Goal: Information Seeking & Learning: Compare options

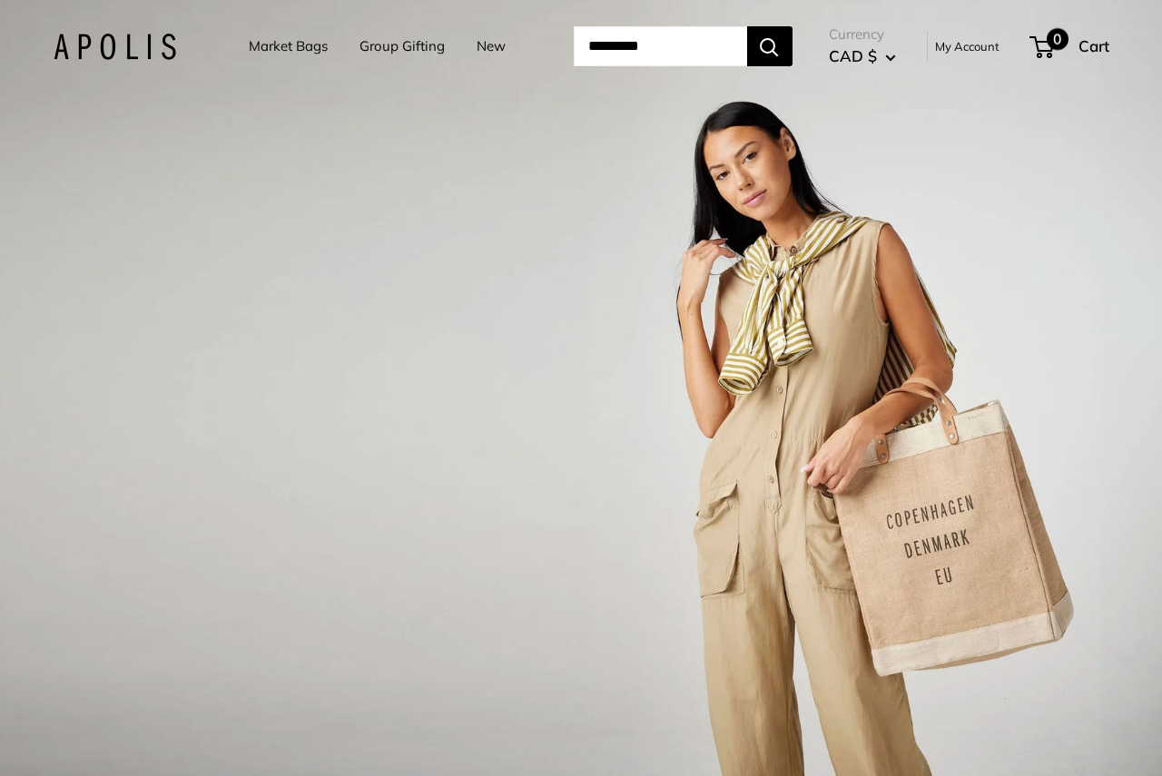
click at [1062, 40] on span "0" at bounding box center [1057, 39] width 22 height 22
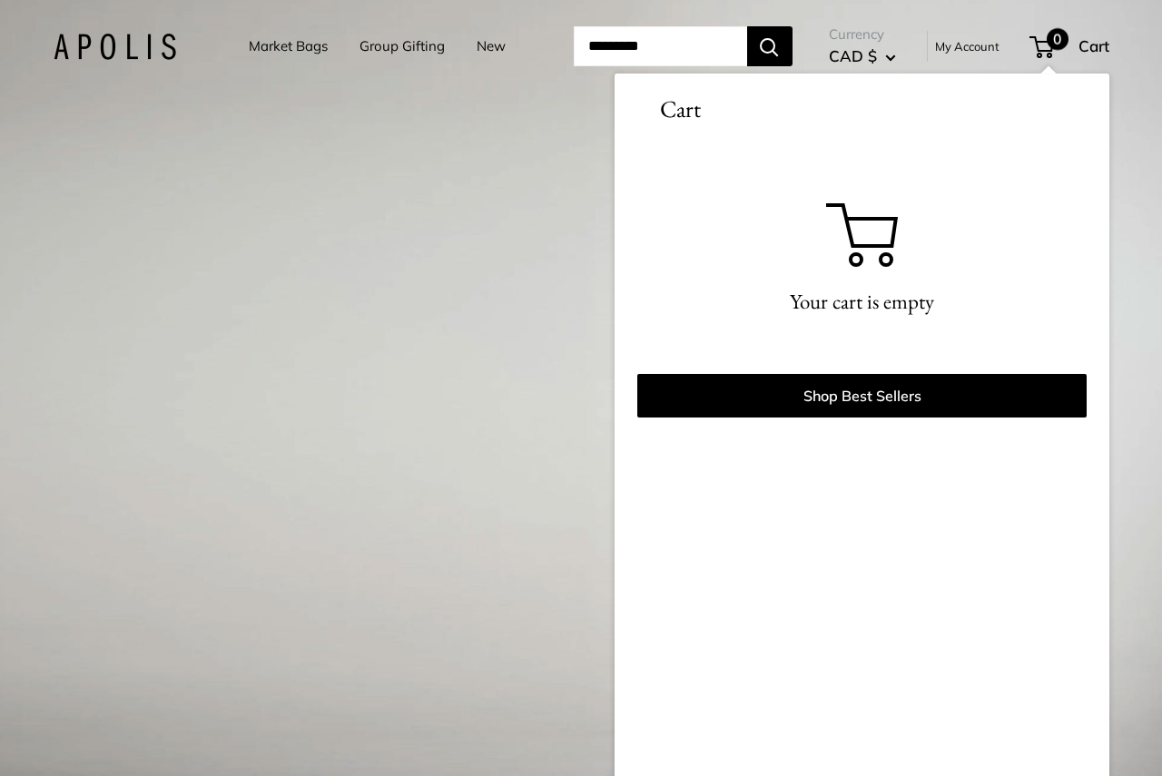
click at [315, 369] on div "1 / 3" at bounding box center [581, 388] width 1162 height 776
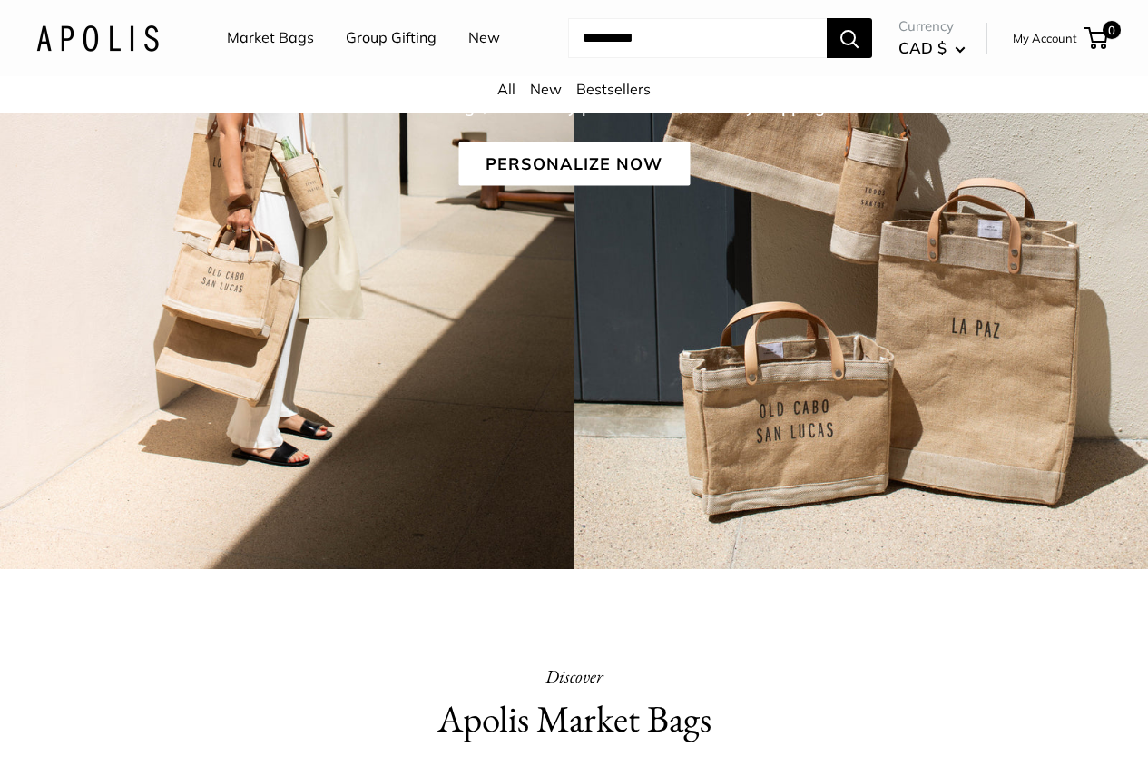
scroll to position [272, 0]
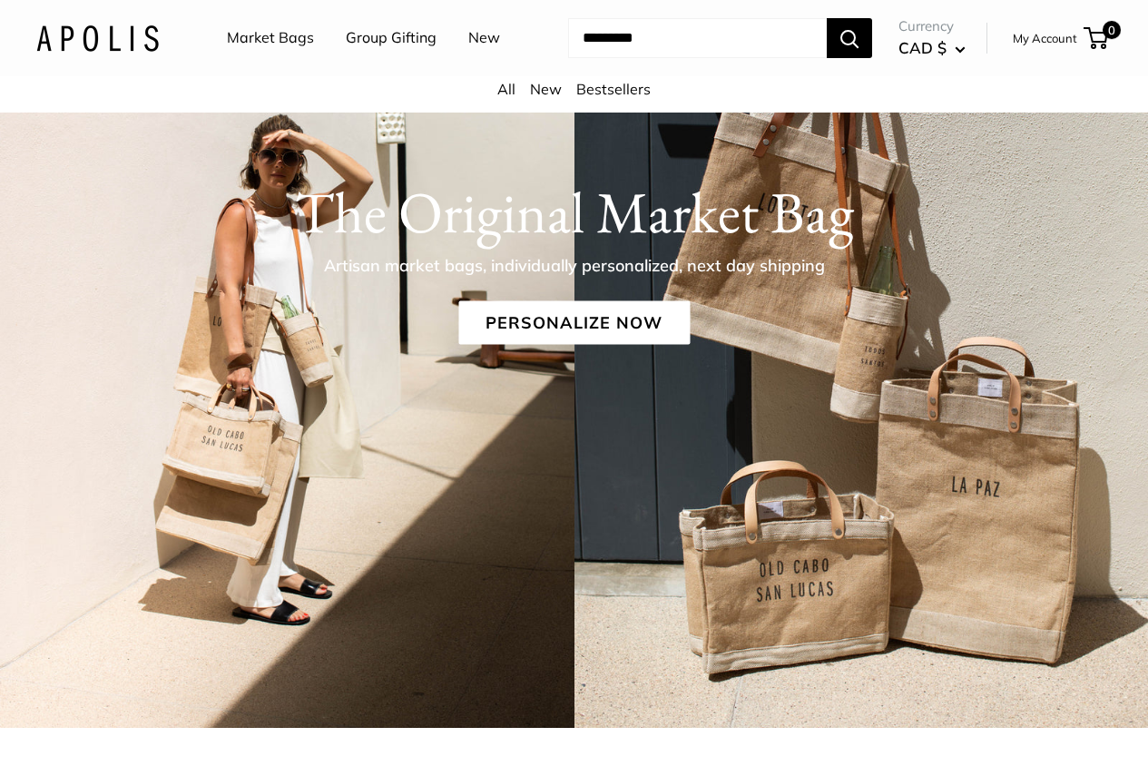
click at [284, 21] on li "Market Bags" at bounding box center [270, 38] width 87 height 58
click at [276, 38] on link "Market Bags" at bounding box center [270, 38] width 87 height 27
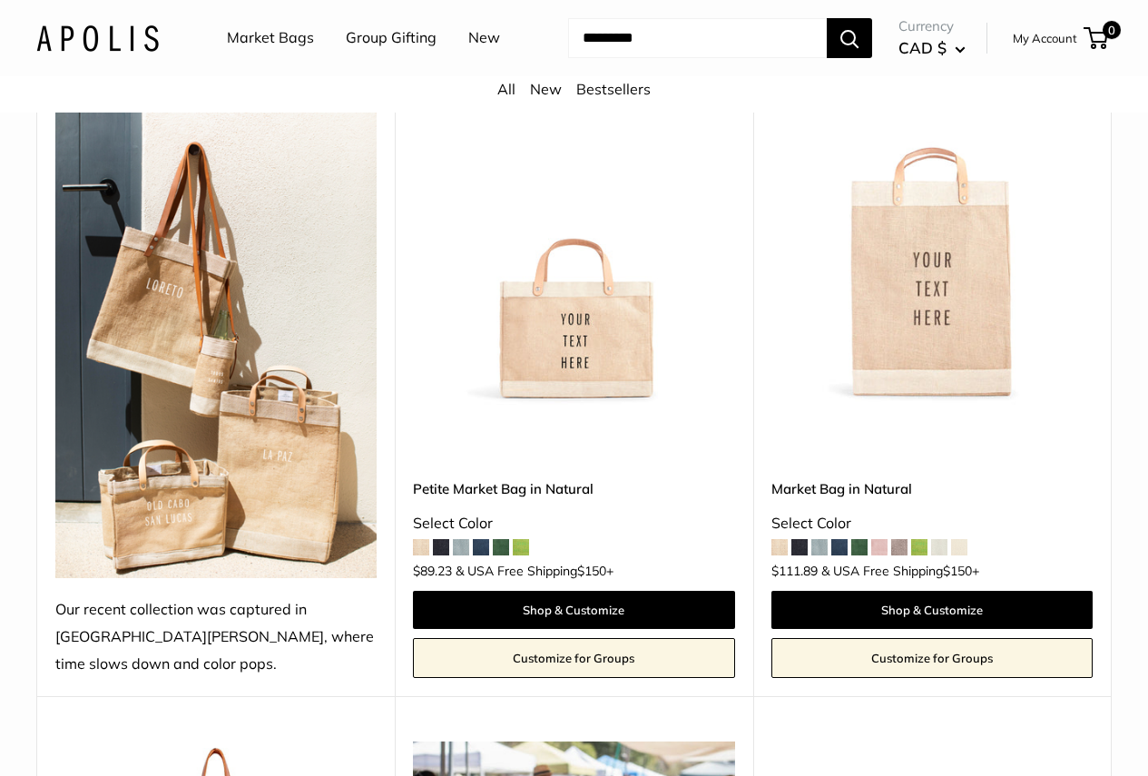
scroll to position [901, 0]
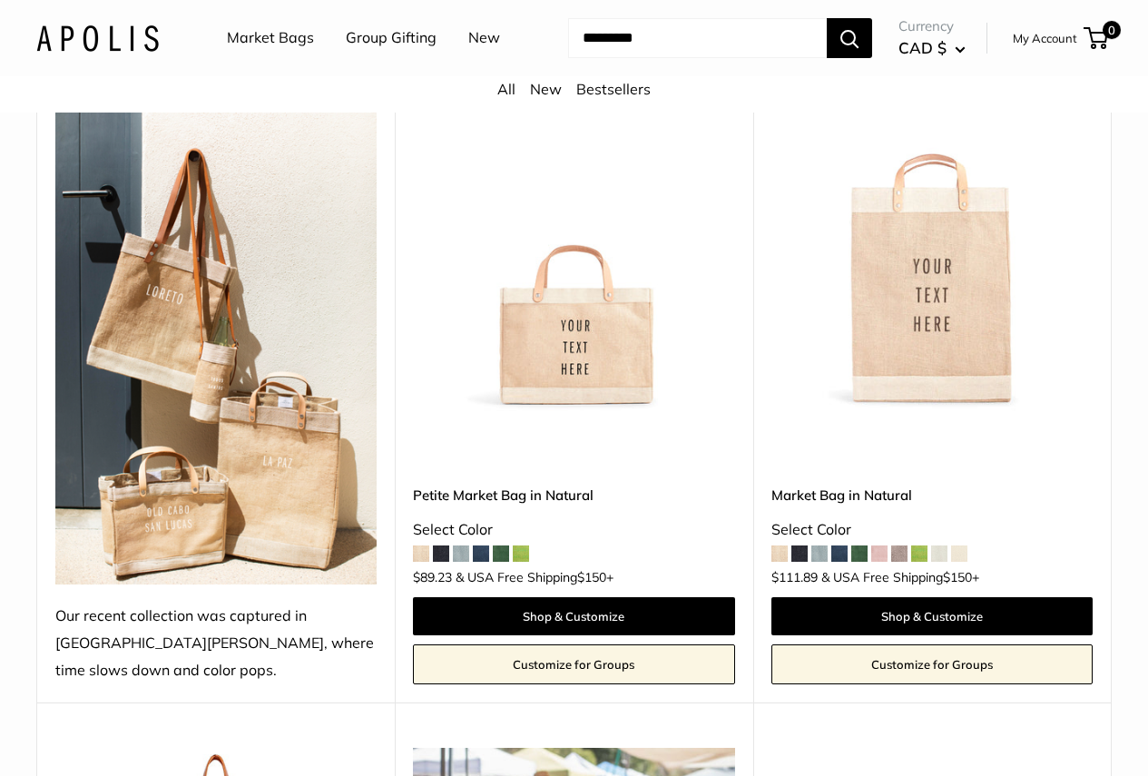
click at [485, 548] on span at bounding box center [481, 553] width 16 height 16
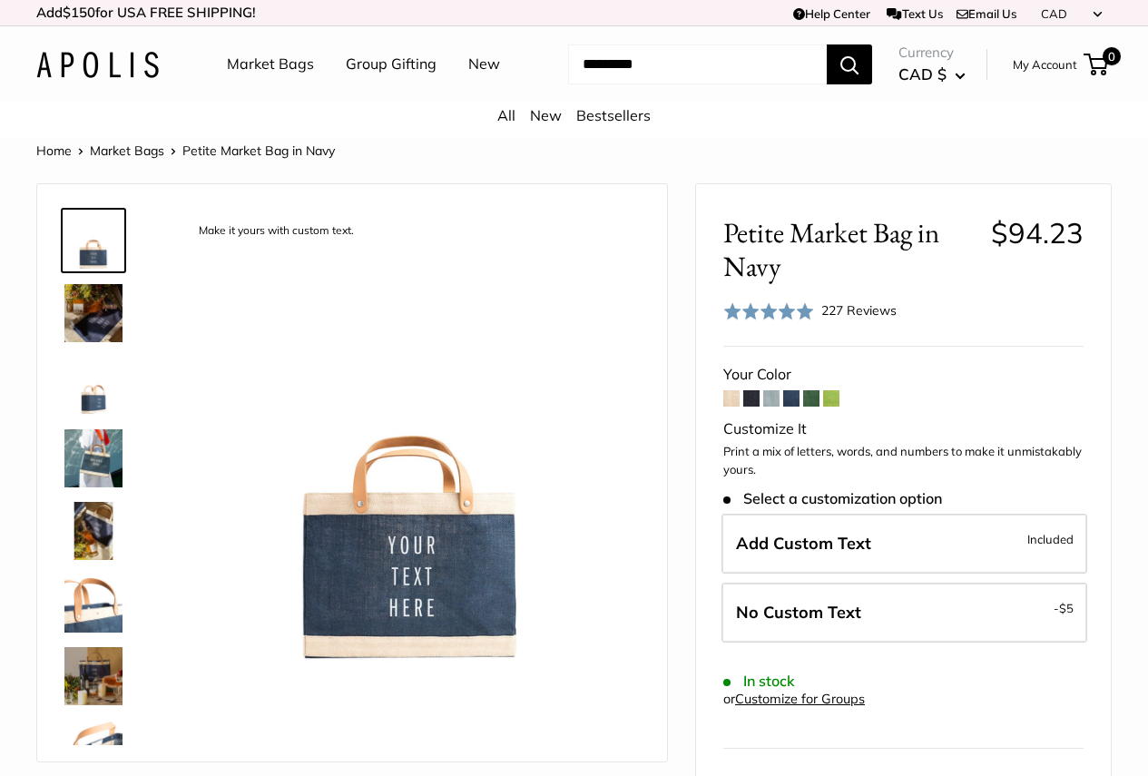
click at [95, 455] on img at bounding box center [93, 458] width 58 height 58
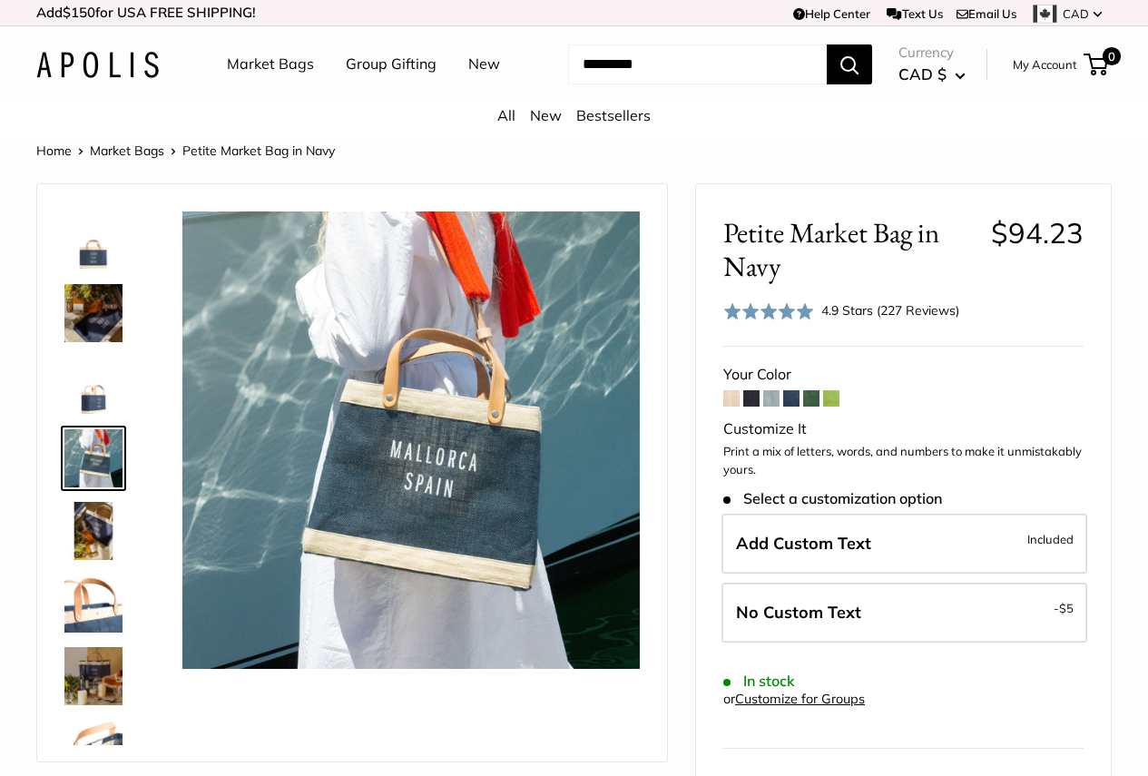
click at [94, 560] on img at bounding box center [93, 531] width 58 height 58
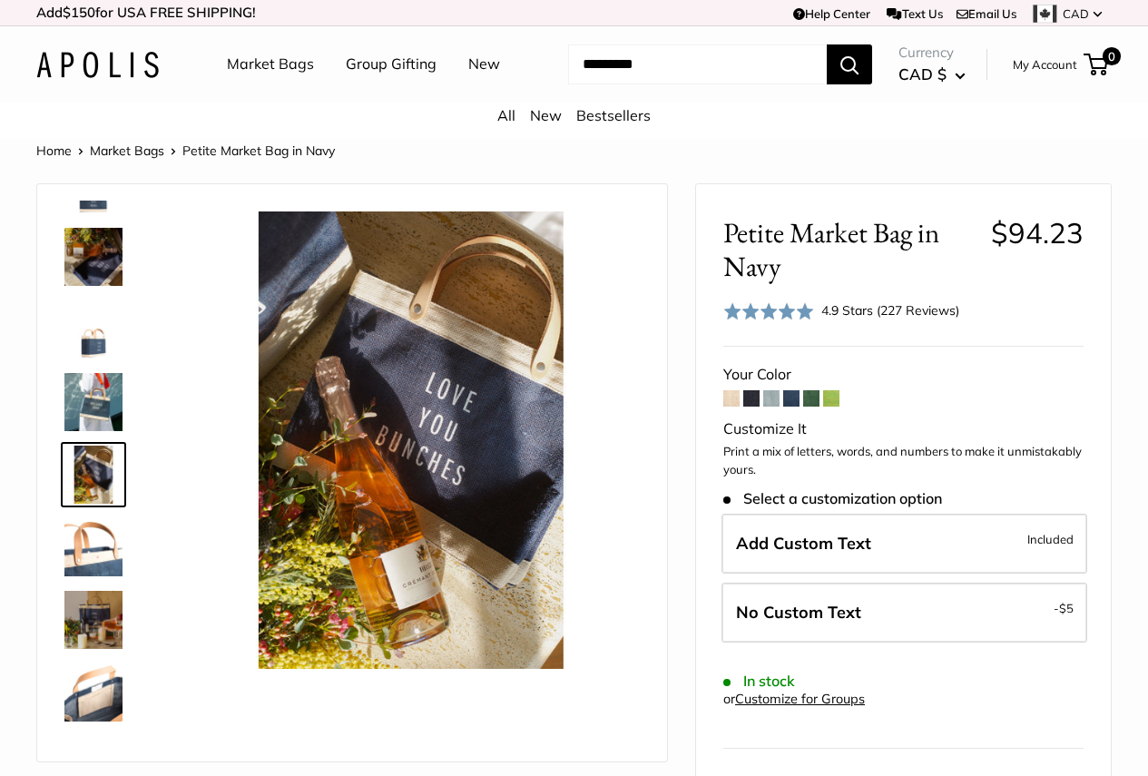
click at [94, 604] on div at bounding box center [100, 473] width 87 height 545
click at [95, 633] on img at bounding box center [93, 620] width 58 height 58
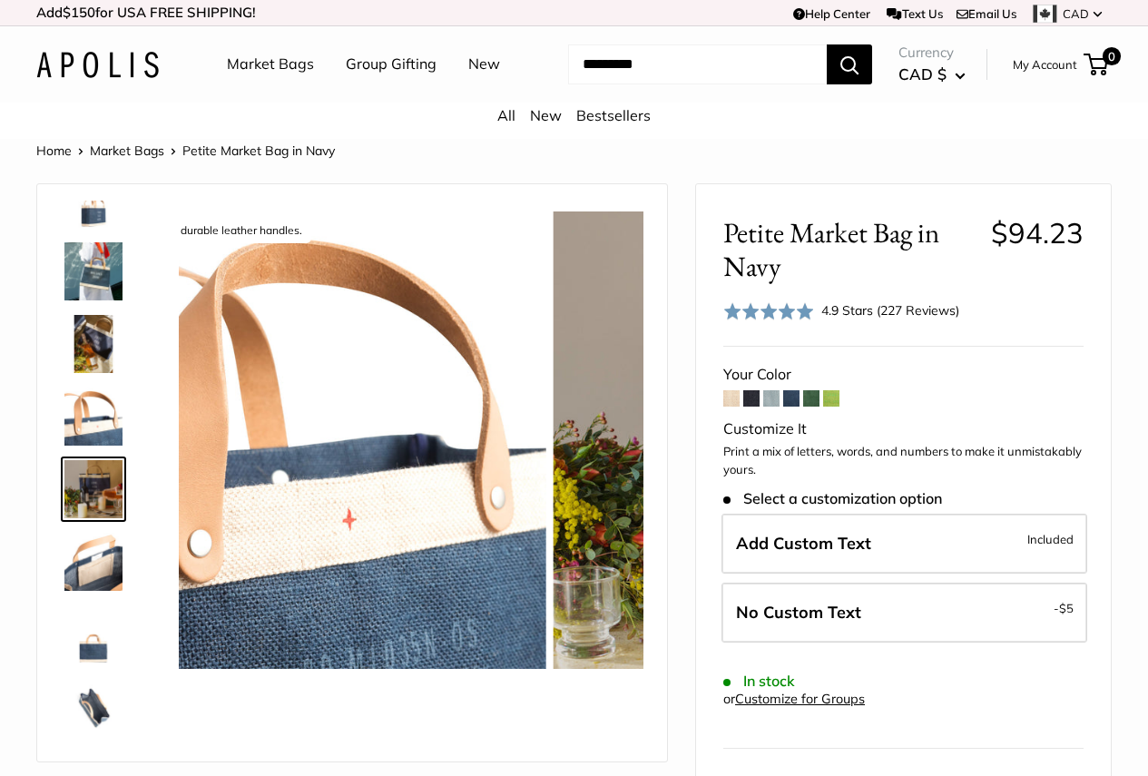
scroll to position [201, 0]
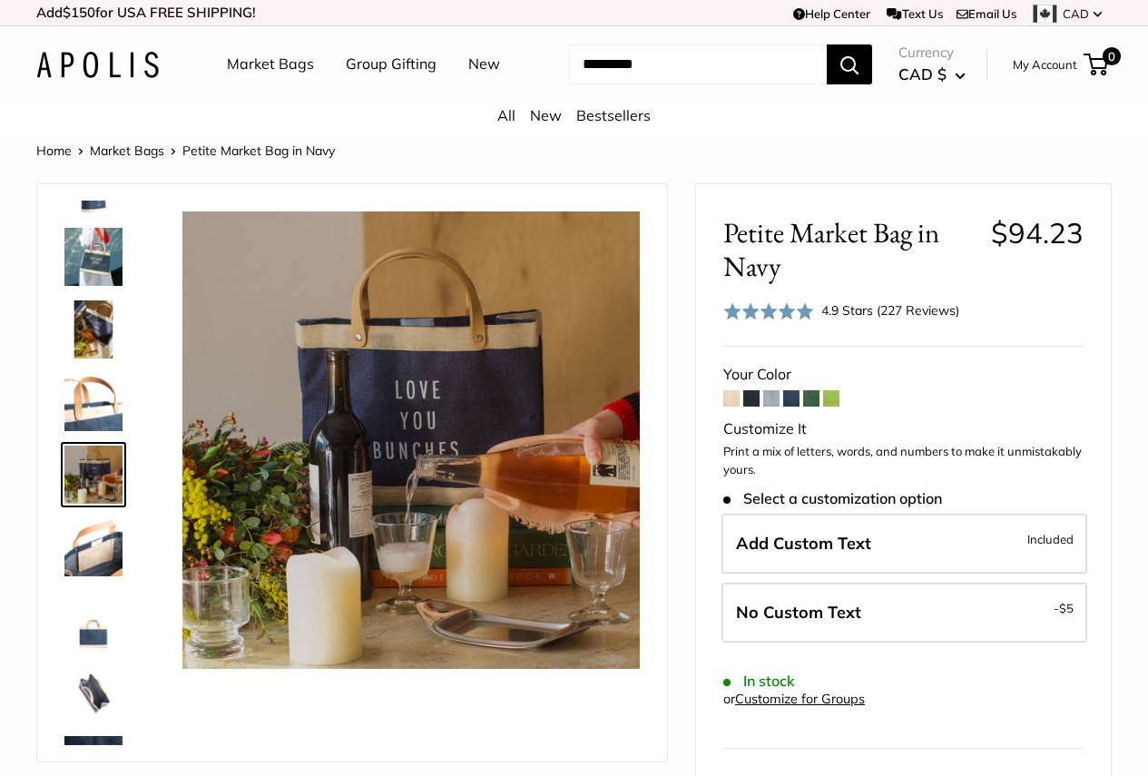
click at [100, 653] on link at bounding box center [93, 619] width 65 height 65
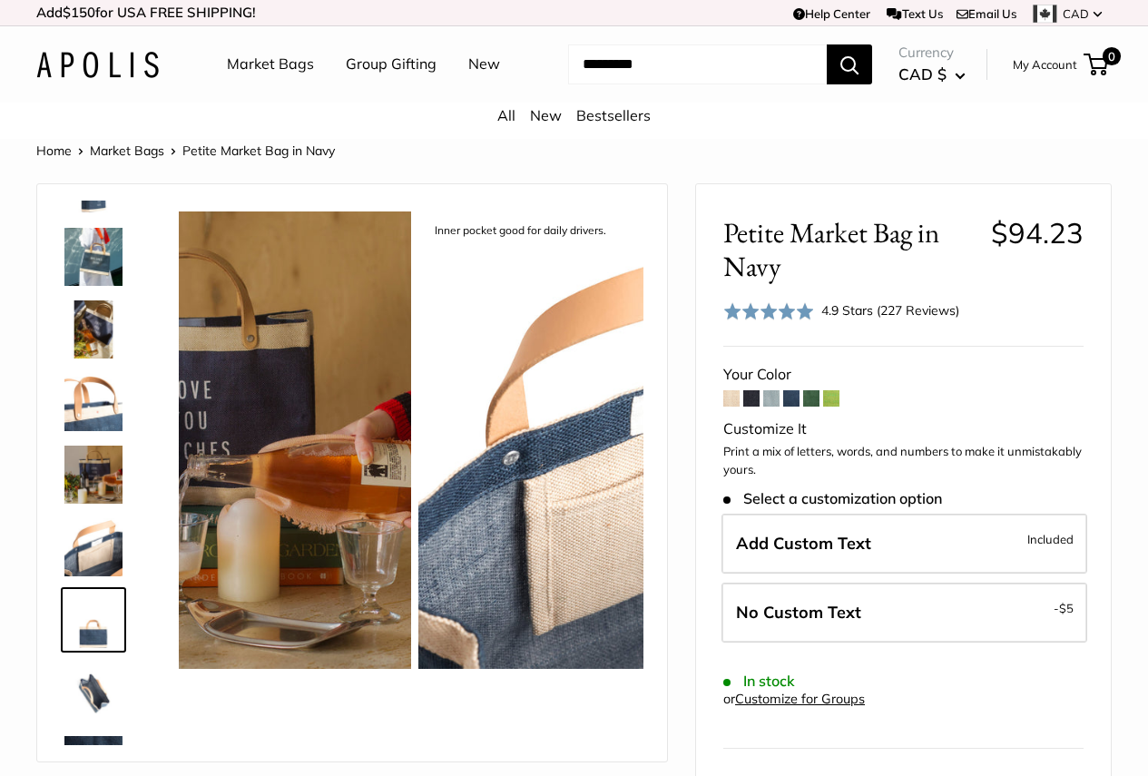
scroll to position [347, 0]
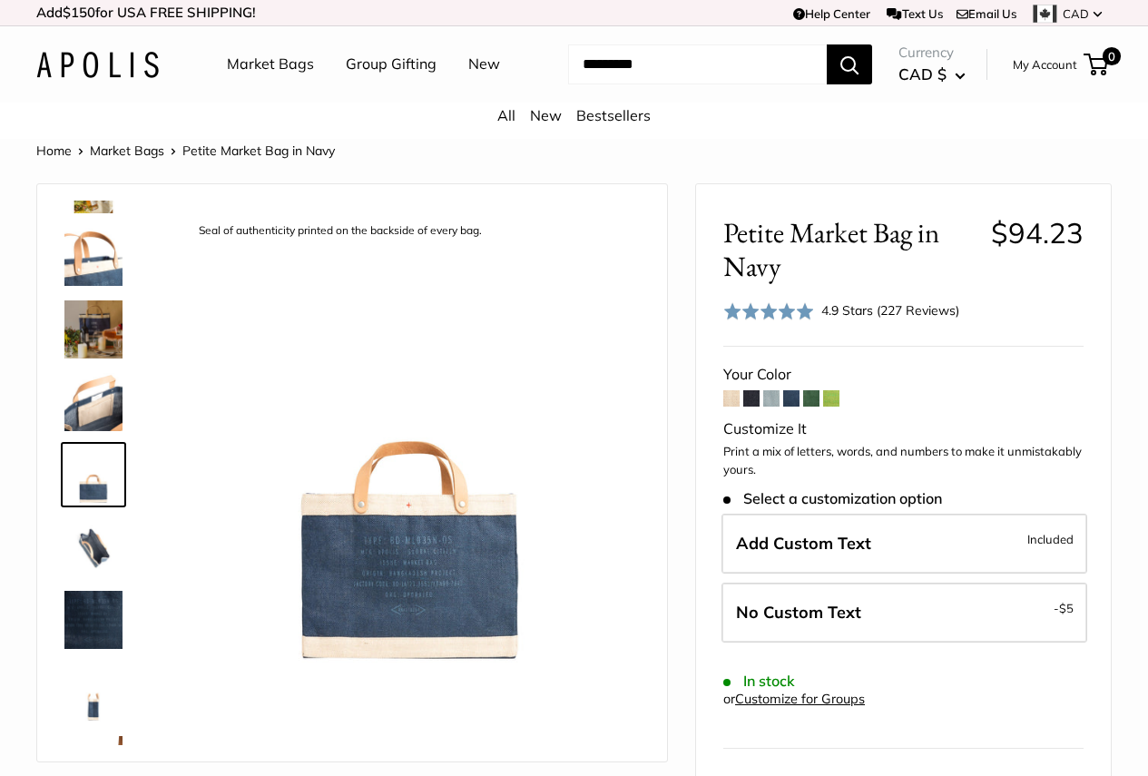
click at [96, 640] on img at bounding box center [93, 620] width 58 height 58
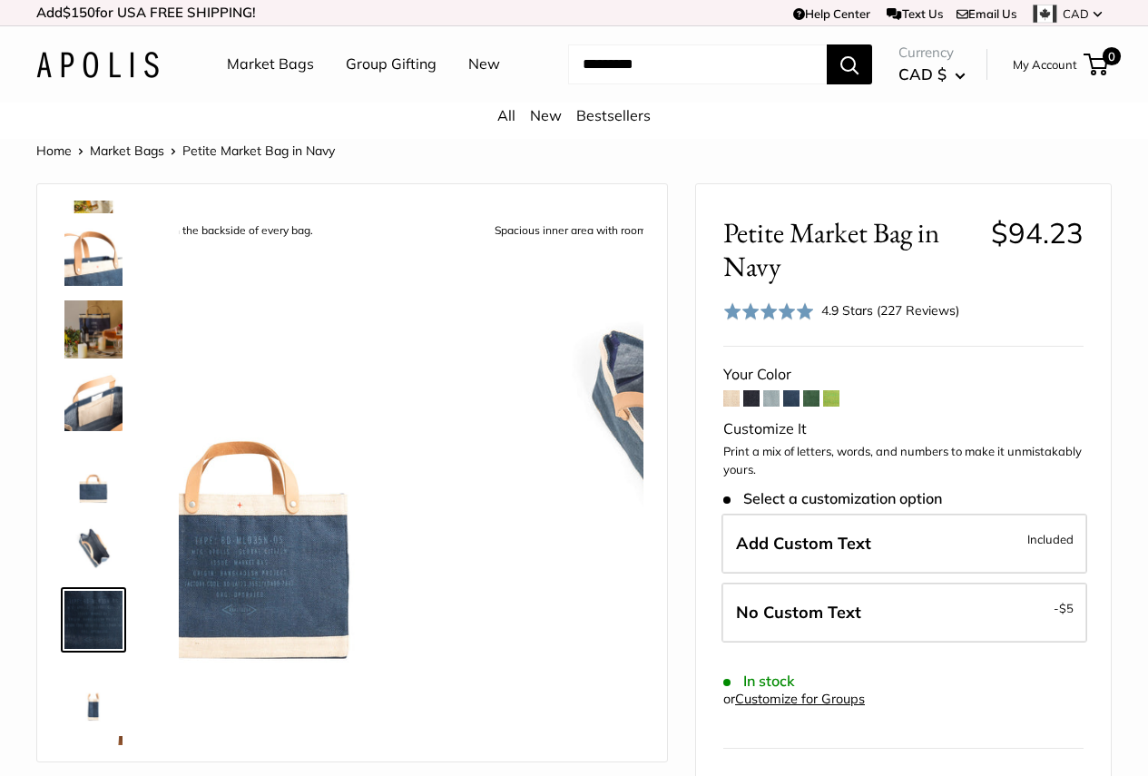
scroll to position [479, 0]
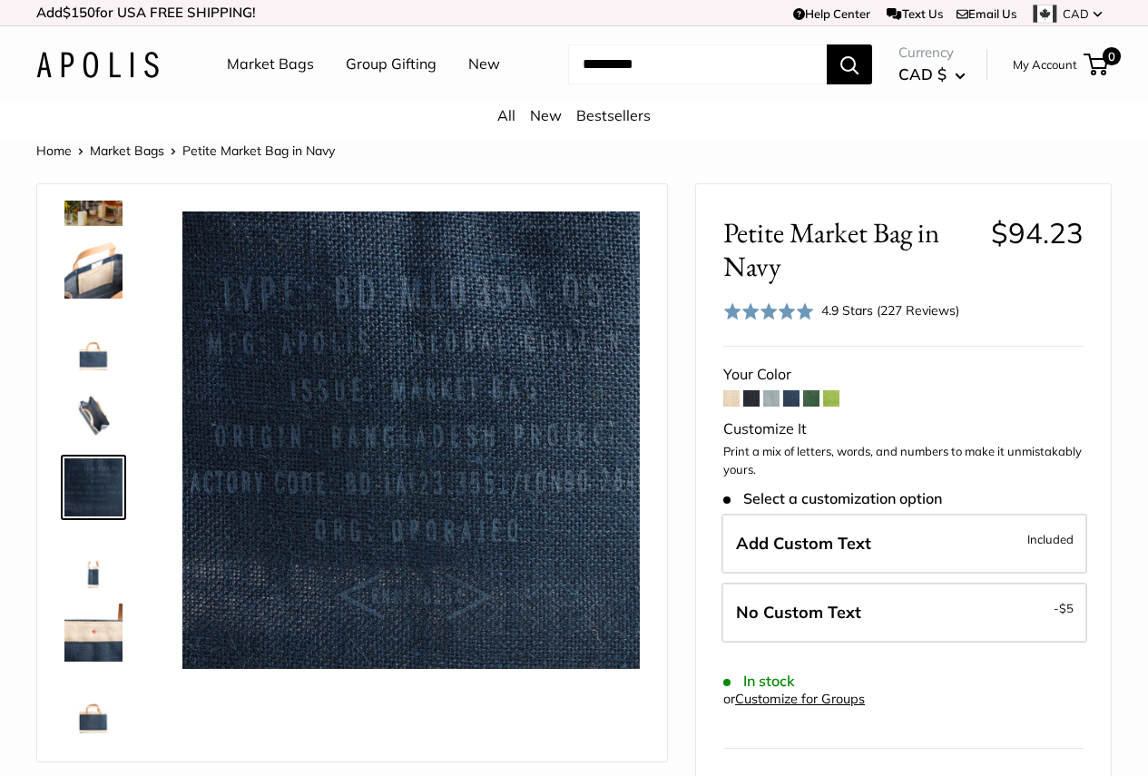
click at [89, 659] on img at bounding box center [93, 633] width 58 height 58
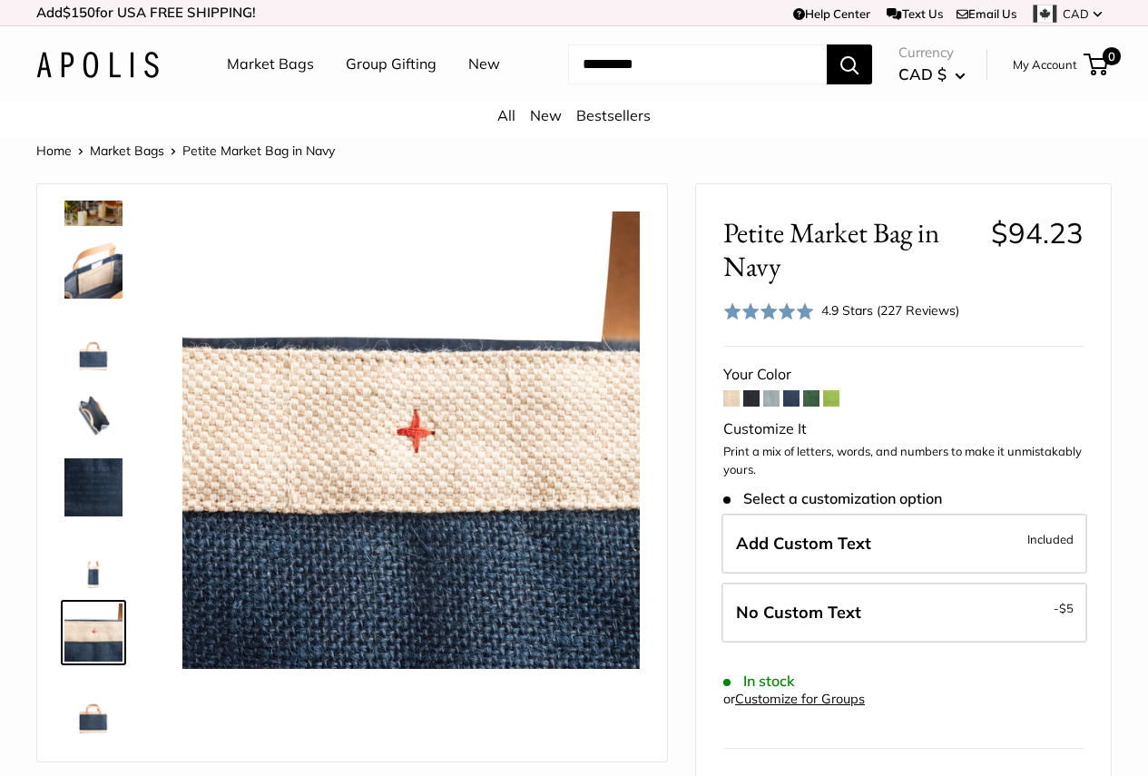
click at [728, 407] on span at bounding box center [731, 398] width 16 height 16
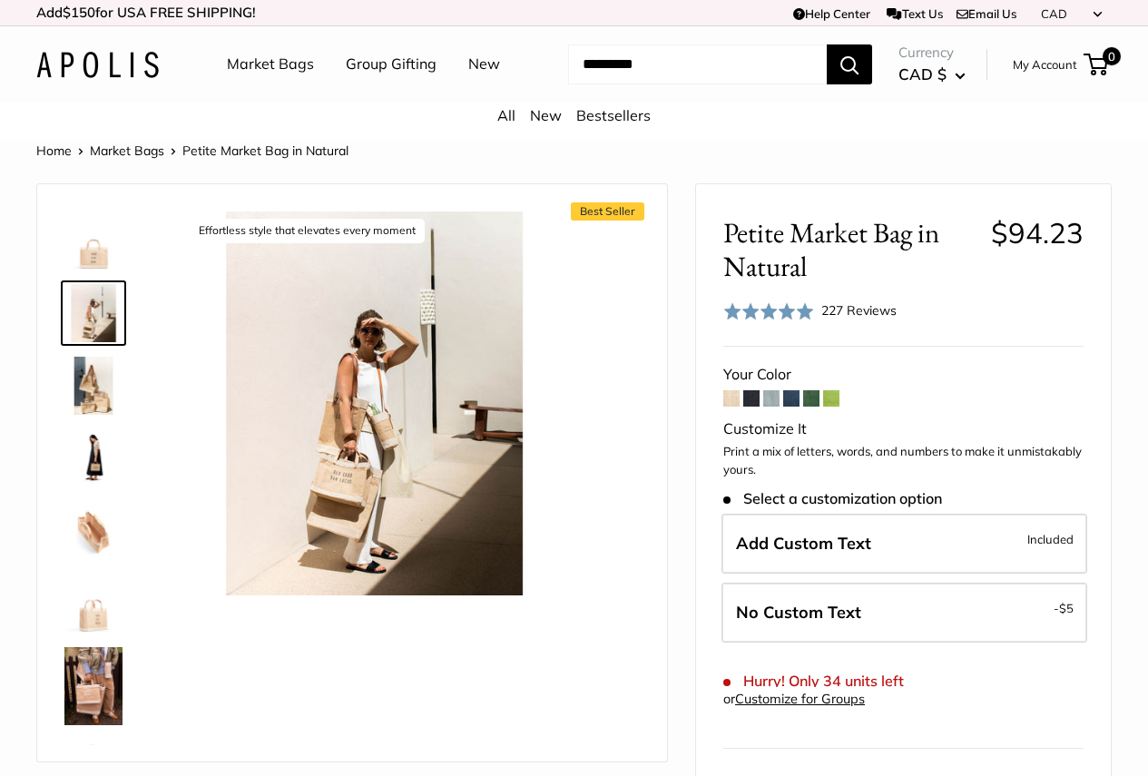
click at [87, 392] on img at bounding box center [93, 386] width 58 height 58
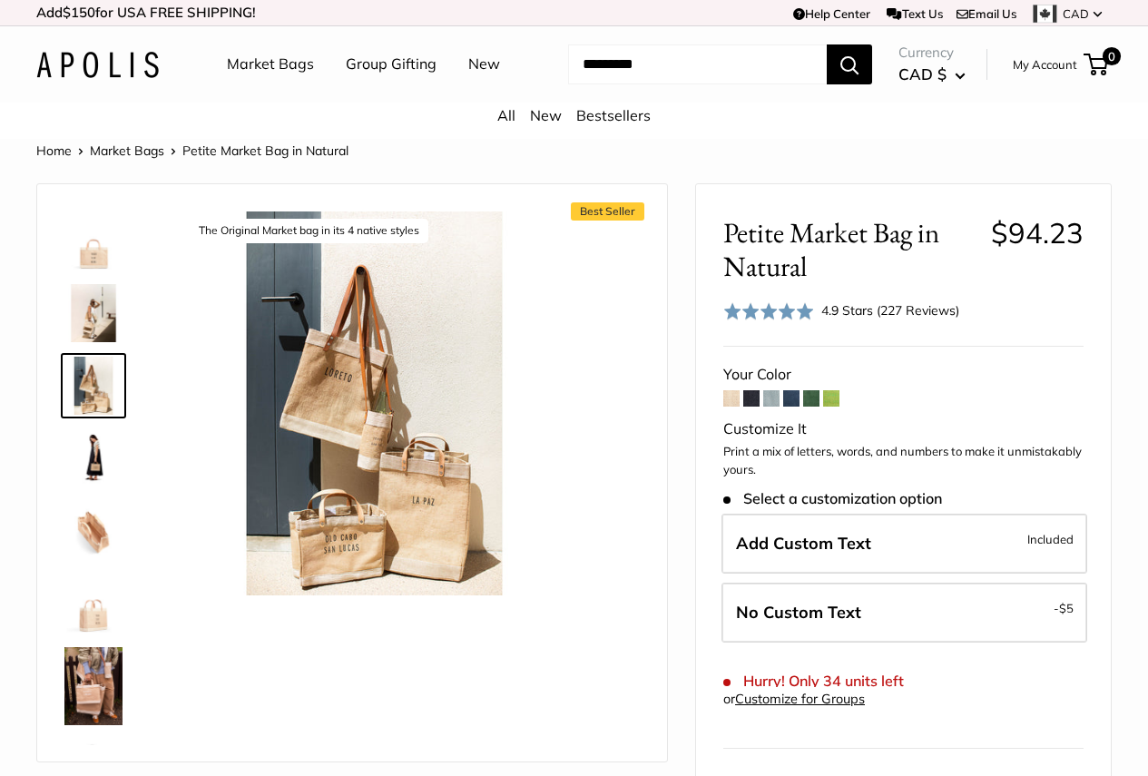
click at [93, 484] on img at bounding box center [93, 458] width 58 height 58
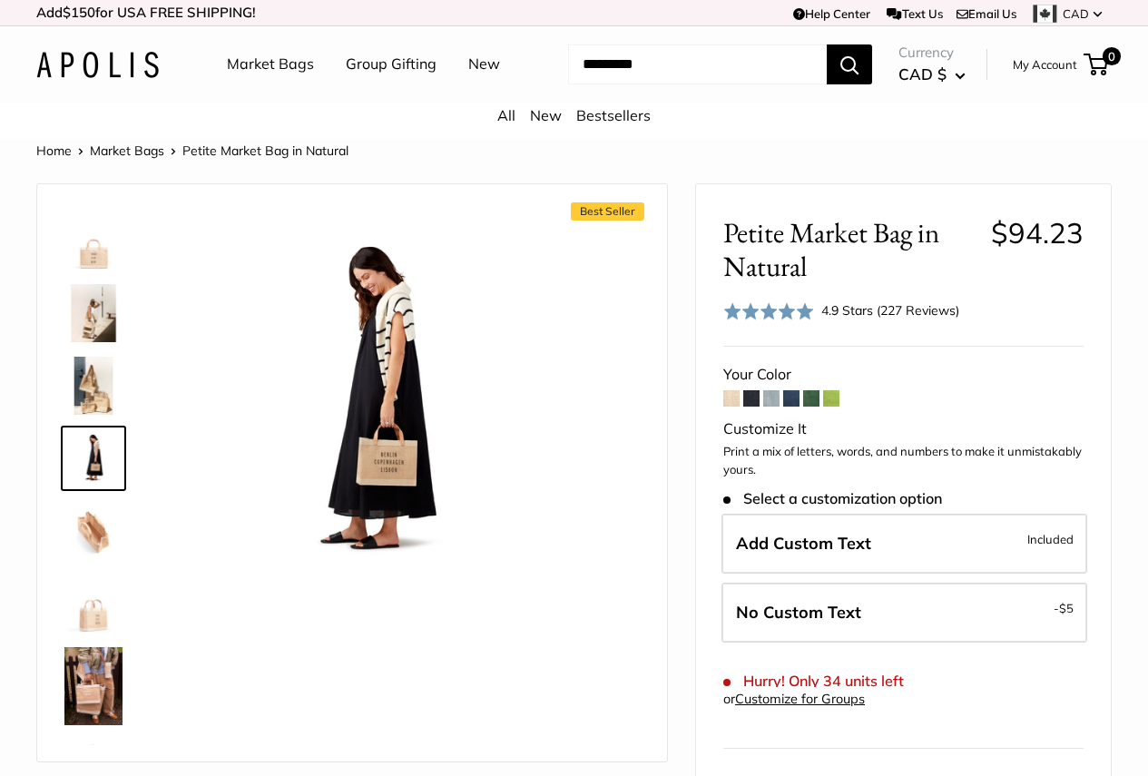
click at [94, 560] on img at bounding box center [93, 531] width 58 height 58
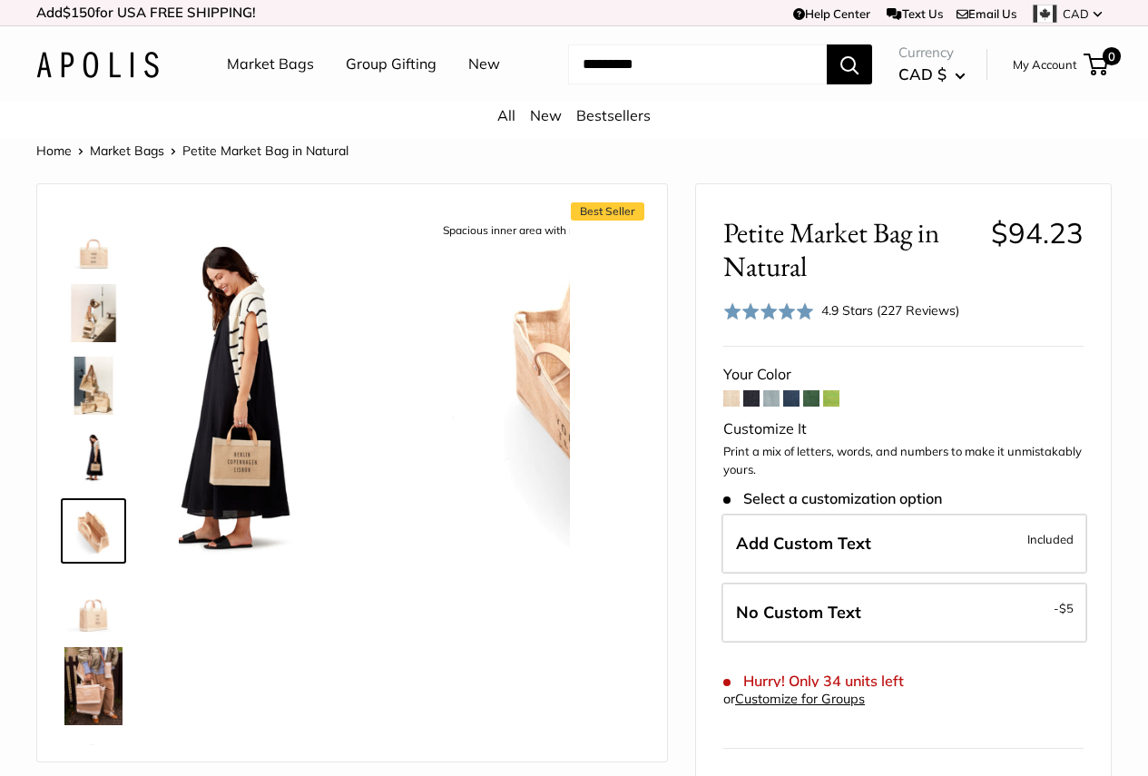
scroll to position [56, 0]
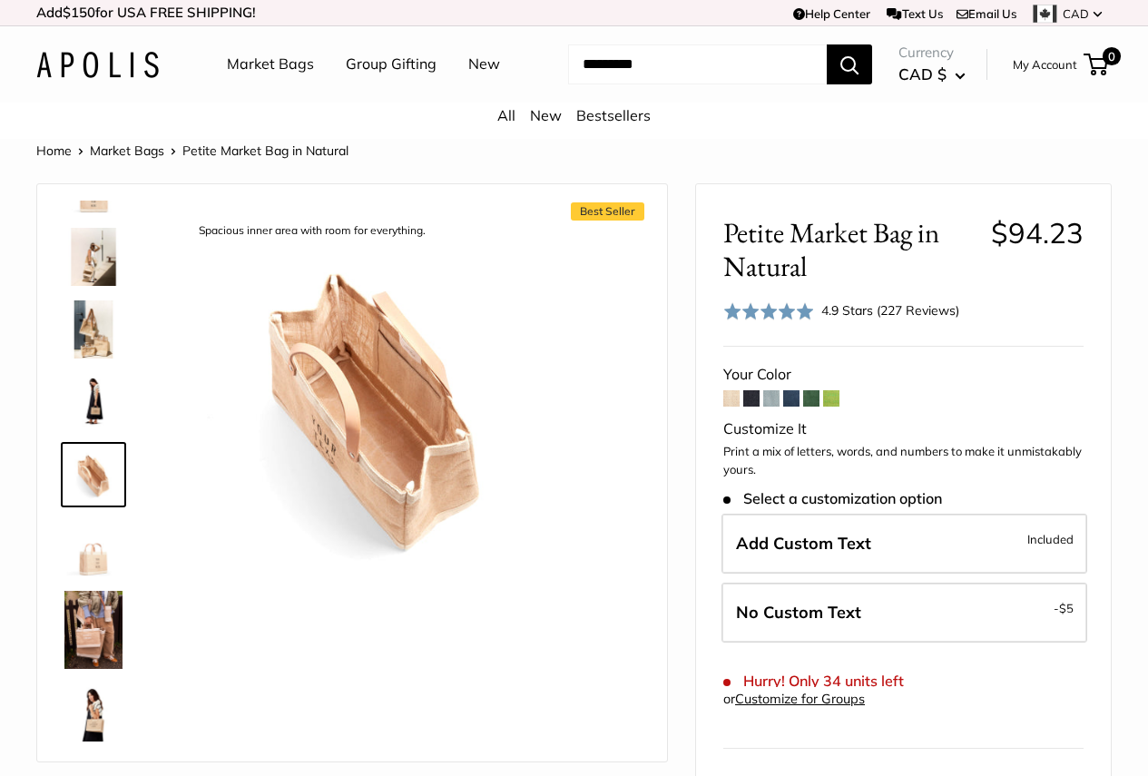
click at [105, 639] on img at bounding box center [93, 630] width 58 height 78
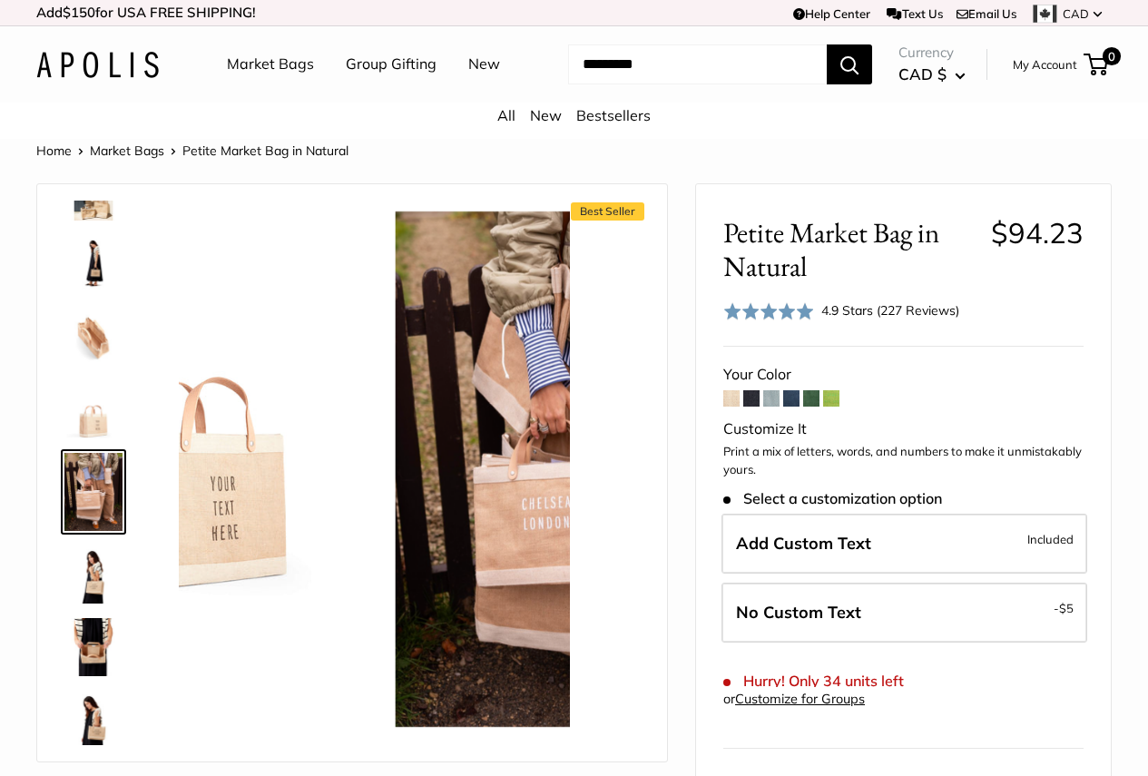
scroll to position [211, 0]
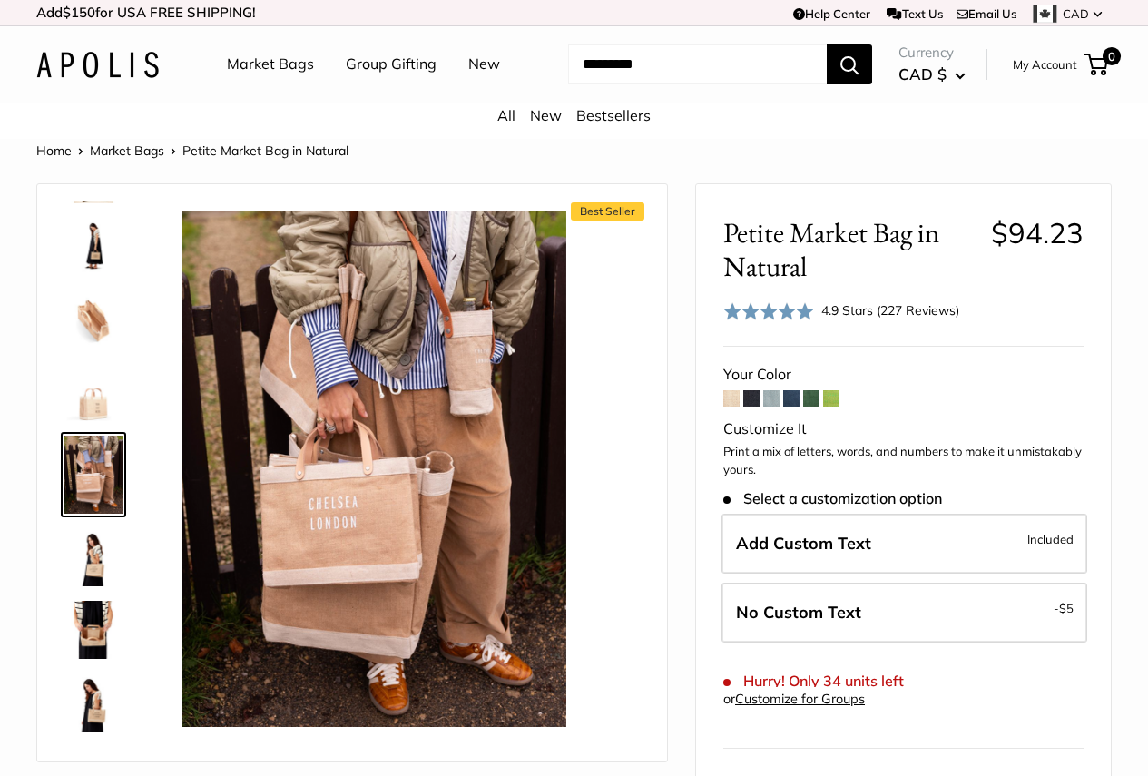
click at [101, 659] on img at bounding box center [93, 630] width 58 height 58
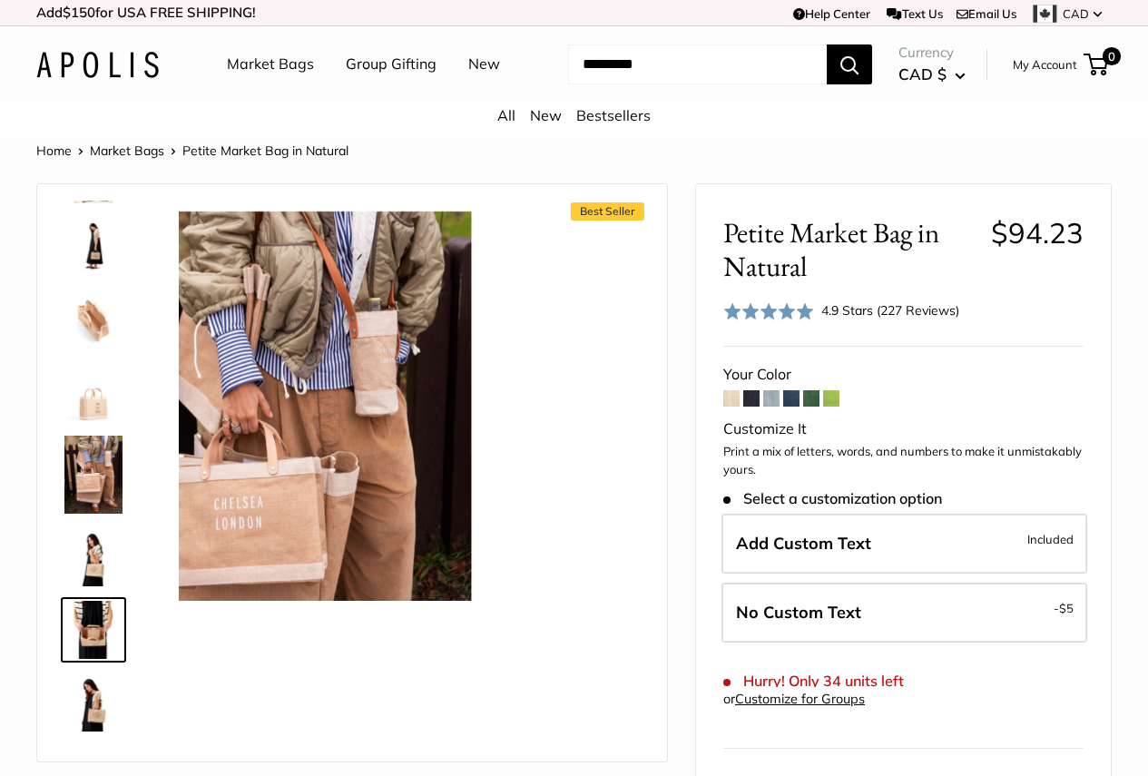
scroll to position [367, 0]
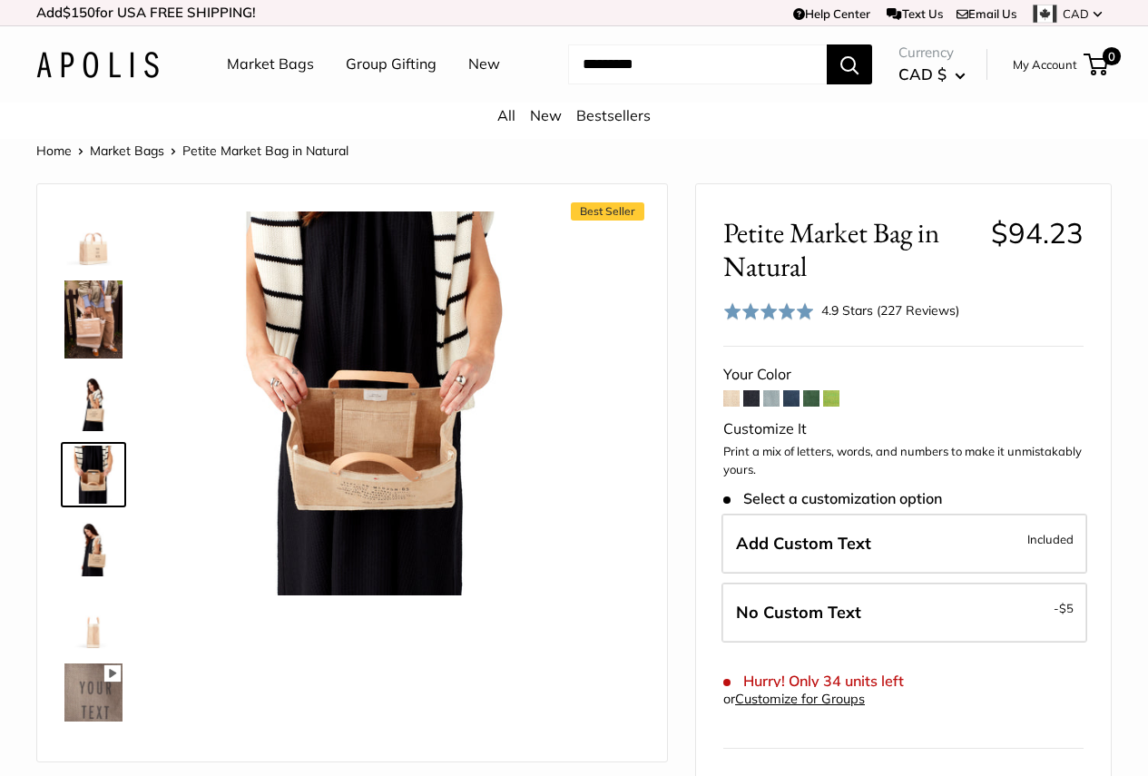
click at [97, 709] on img at bounding box center [93, 692] width 58 height 58
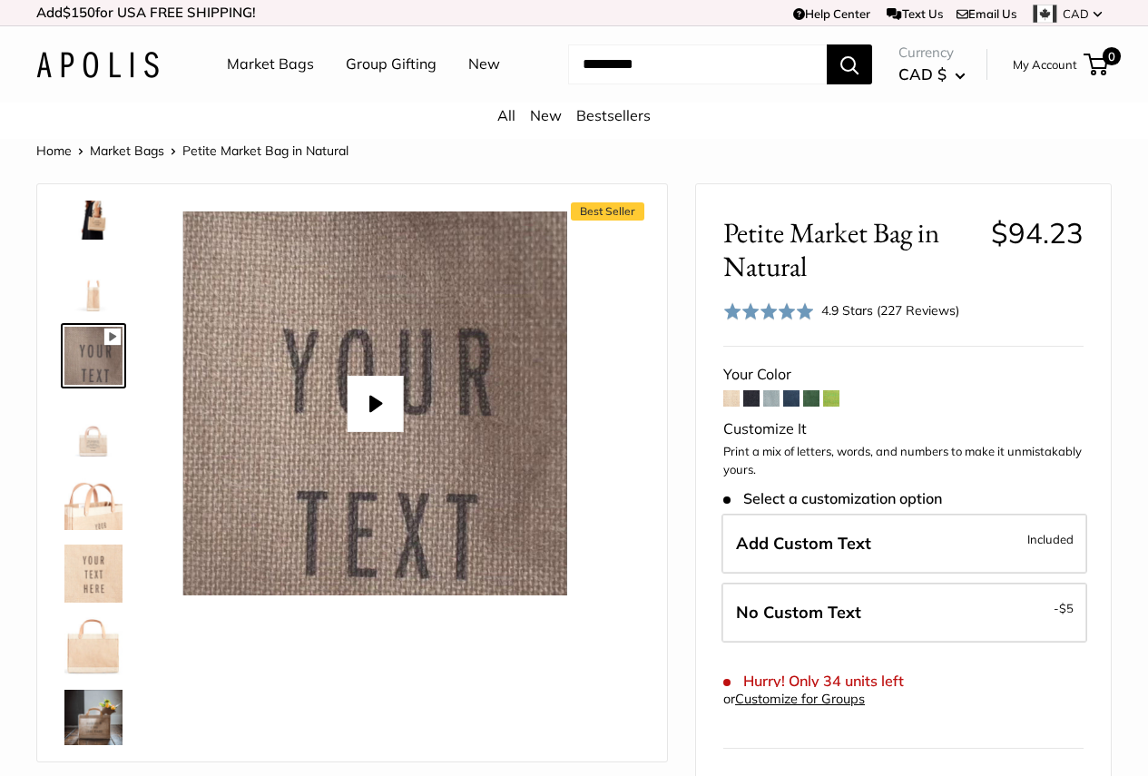
scroll to position [862, 0]
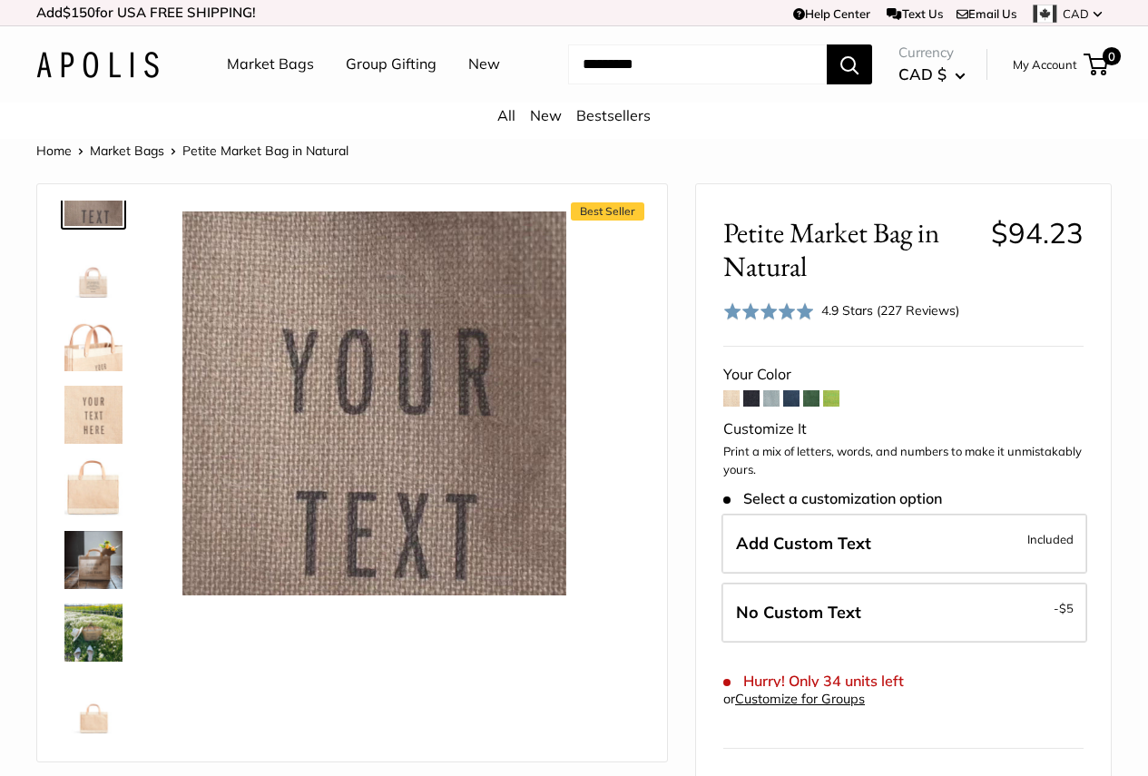
click at [110, 653] on img at bounding box center [93, 633] width 58 height 58
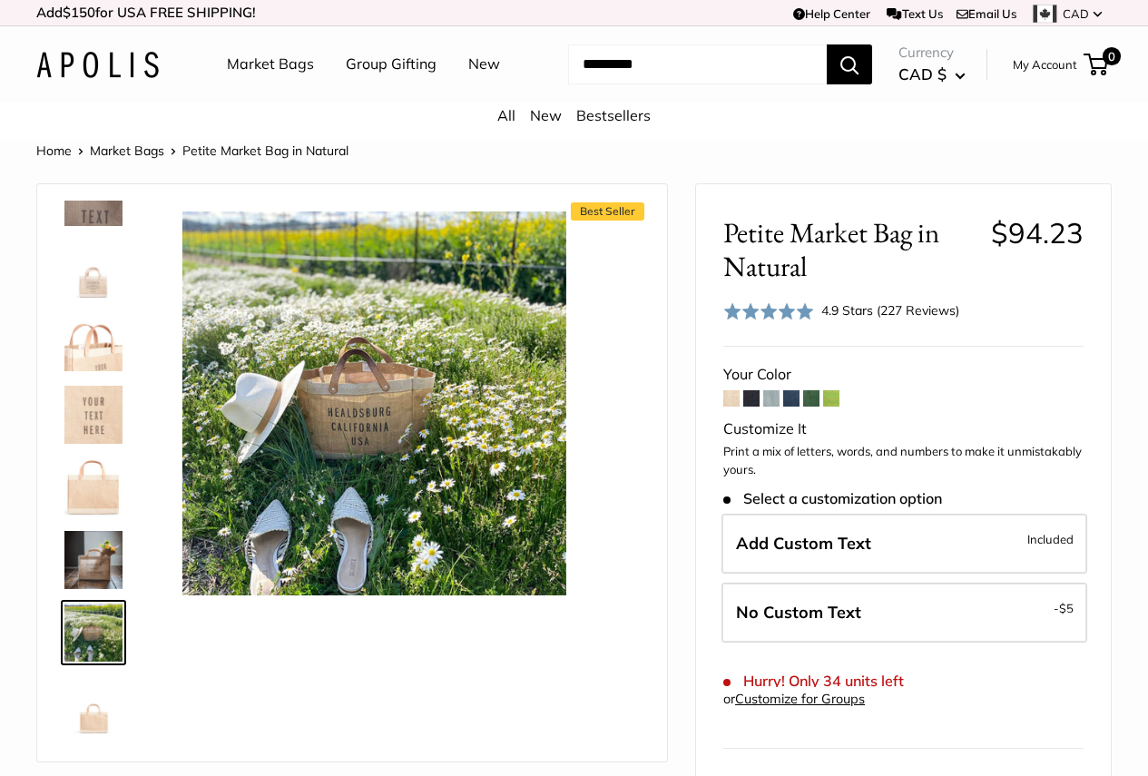
type input "*****"
click at [106, 584] on img at bounding box center [93, 560] width 58 height 58
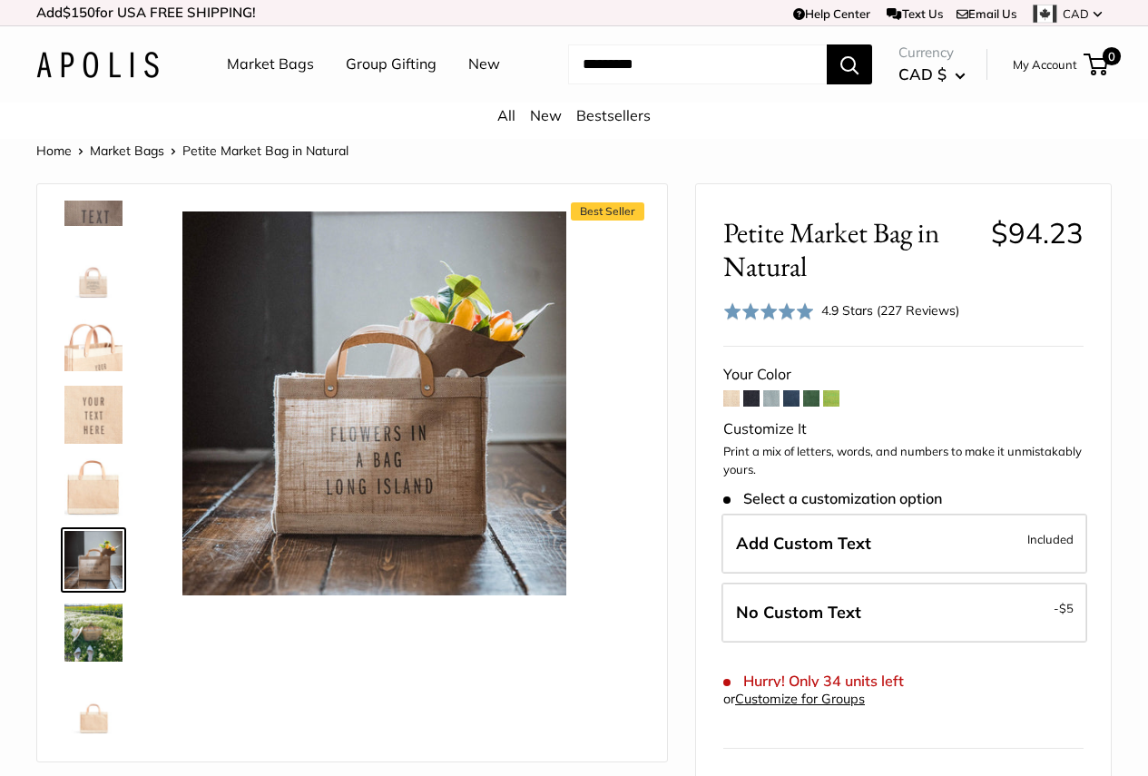
click at [90, 660] on img at bounding box center [93, 633] width 58 height 58
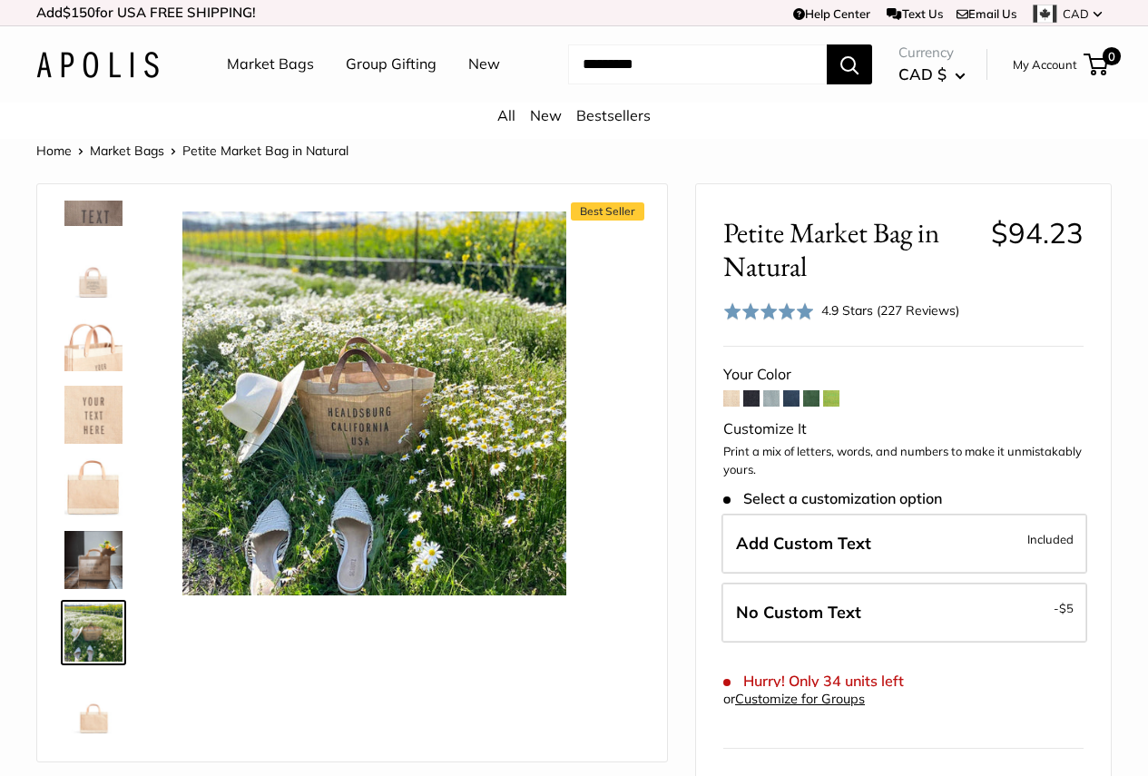
click at [98, 722] on img at bounding box center [93, 705] width 58 height 58
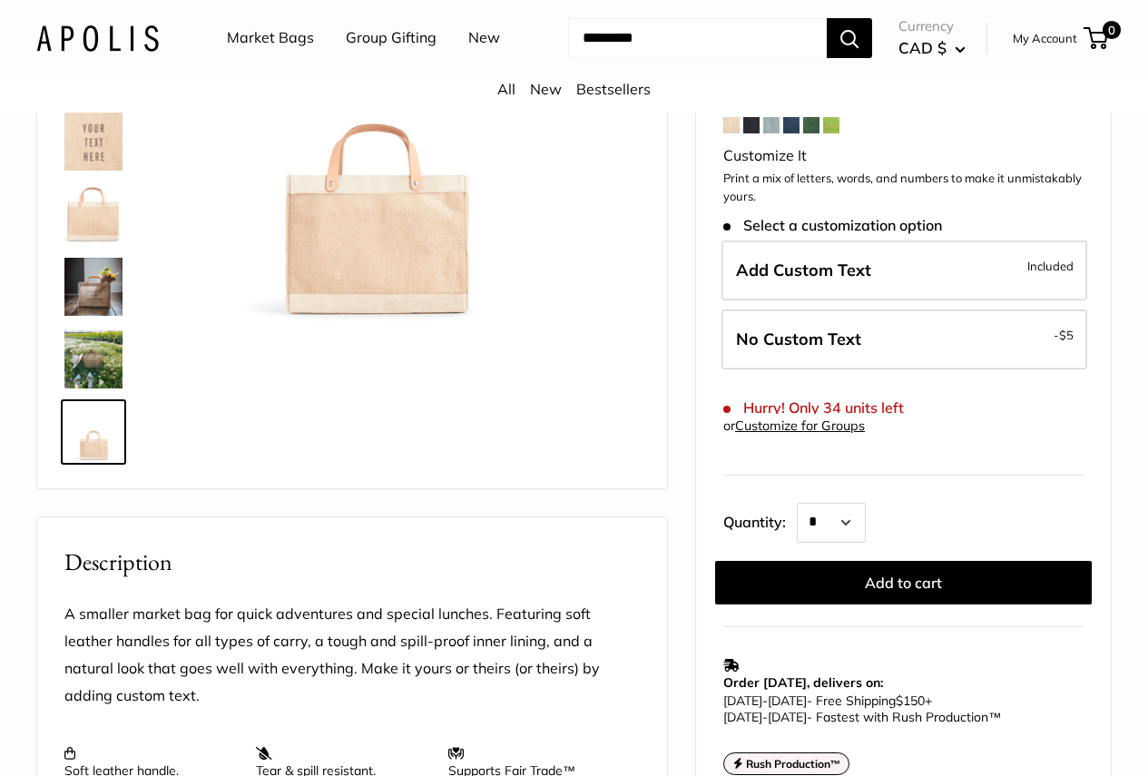
scroll to position [272, 0]
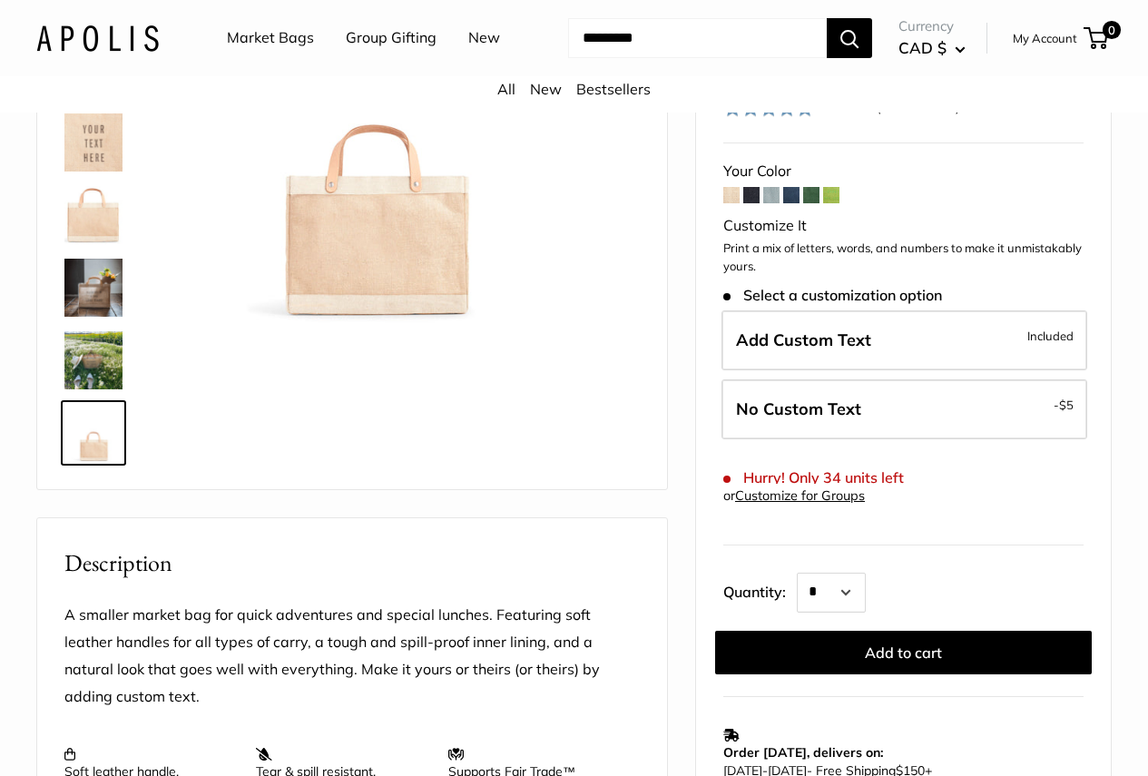
click at [808, 196] on span at bounding box center [811, 195] width 16 height 16
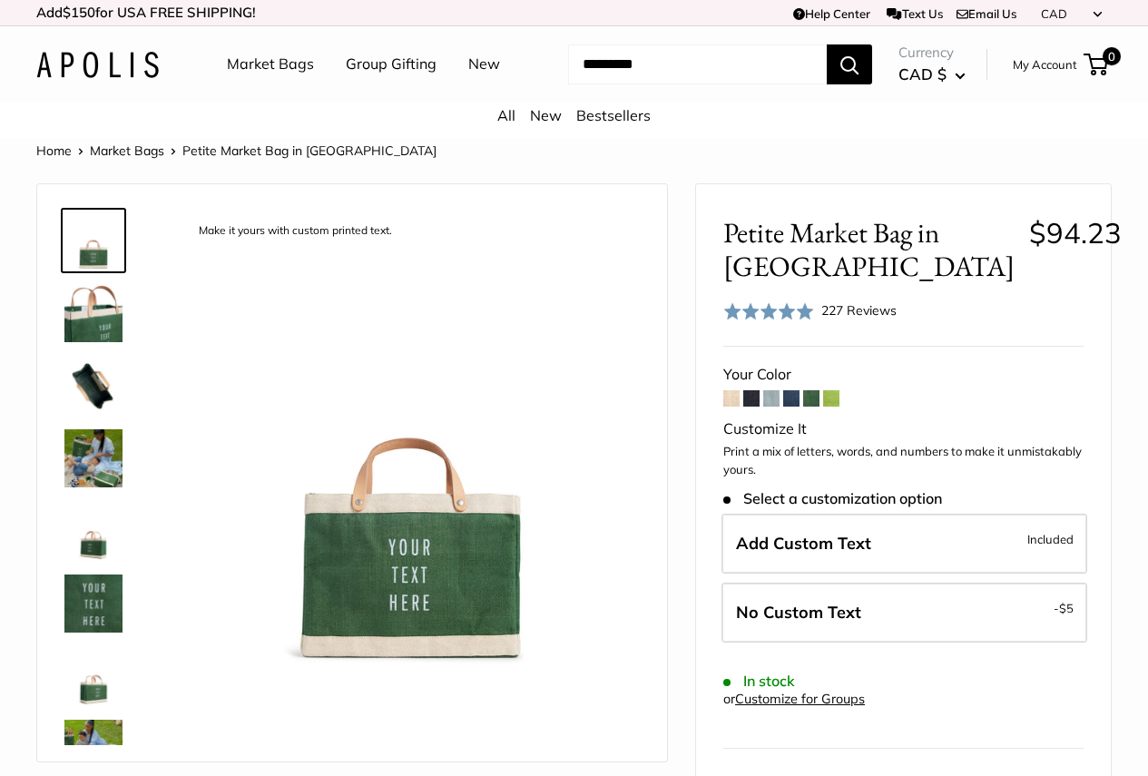
click at [789, 407] on span at bounding box center [791, 398] width 16 height 16
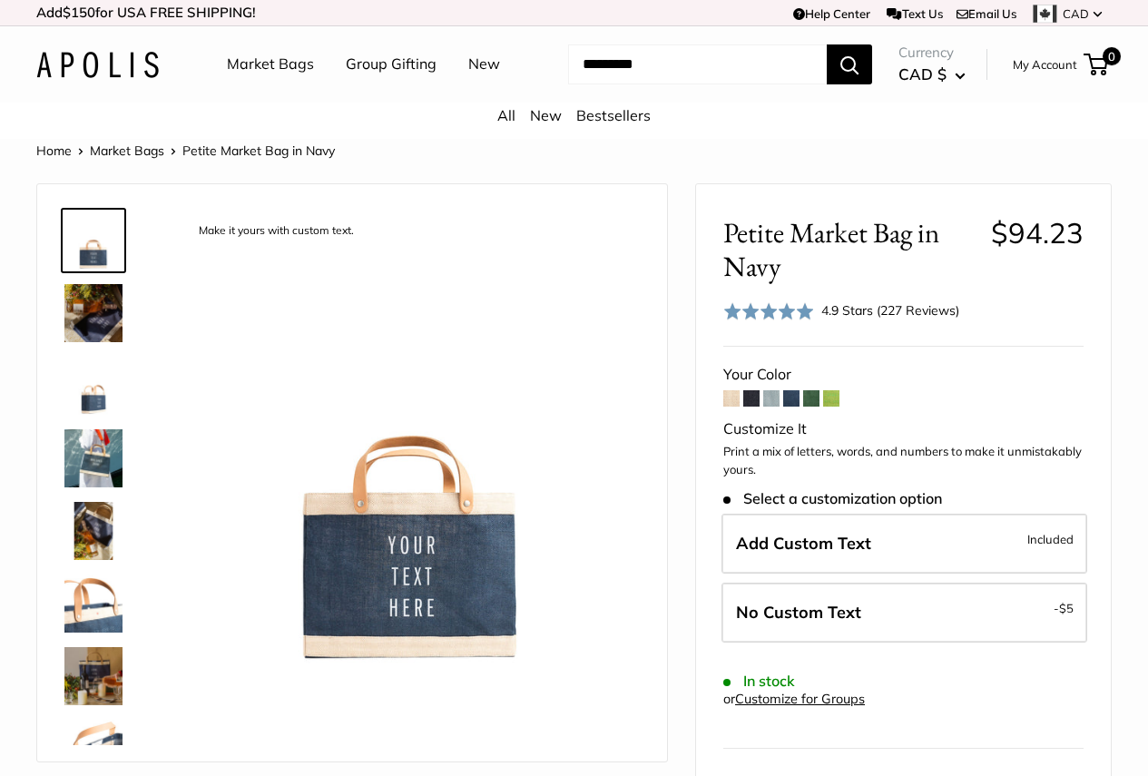
click at [80, 342] on img at bounding box center [93, 313] width 58 height 58
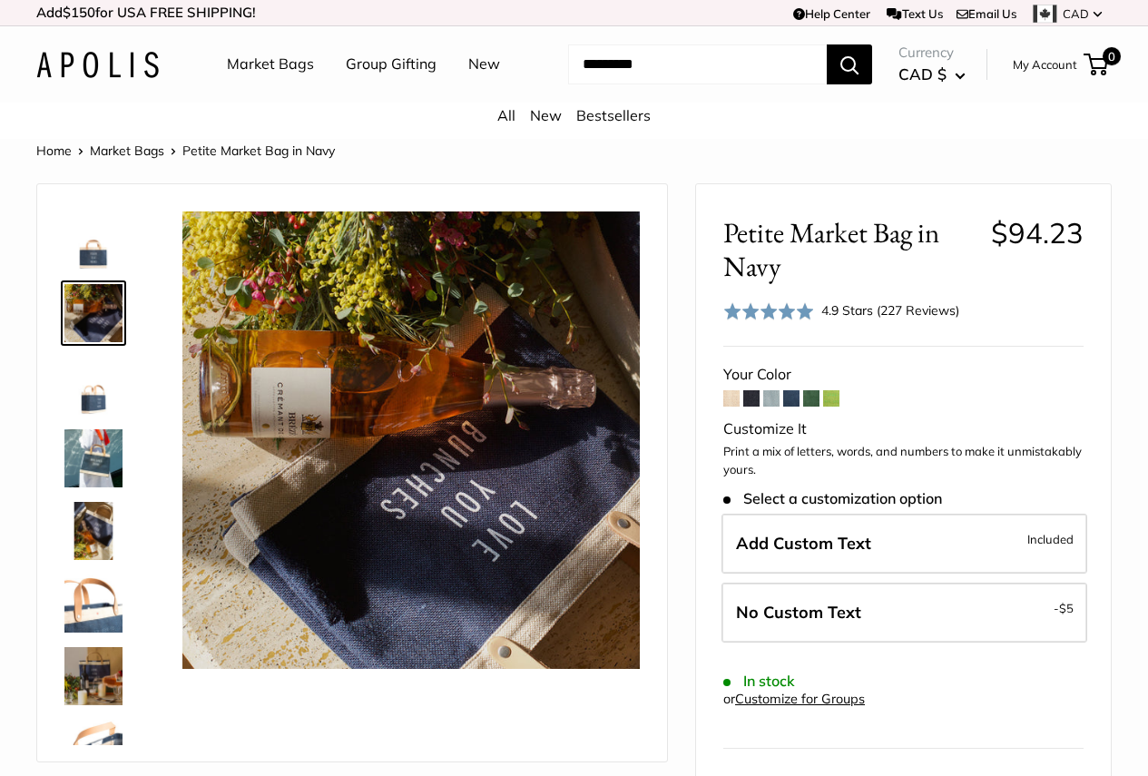
click at [91, 401] on img at bounding box center [93, 386] width 58 height 58
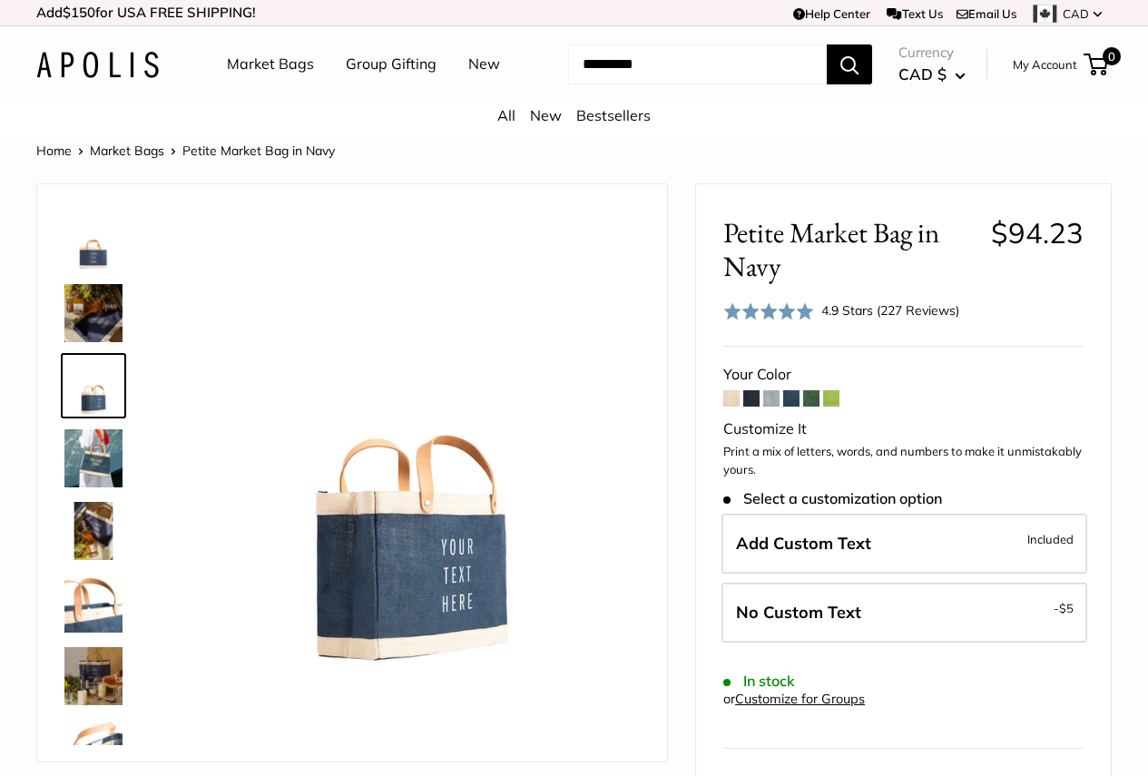
click at [93, 515] on div at bounding box center [100, 473] width 87 height 545
click at [93, 487] on img at bounding box center [93, 458] width 58 height 58
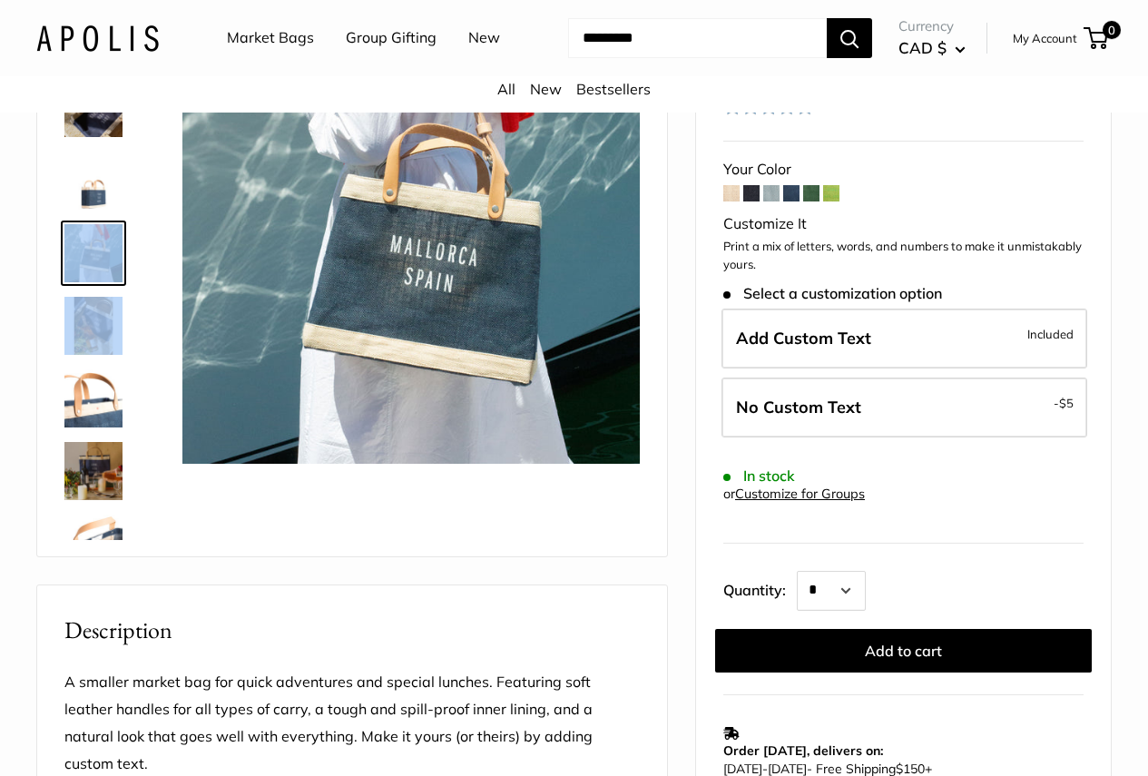
scroll to position [272, 0]
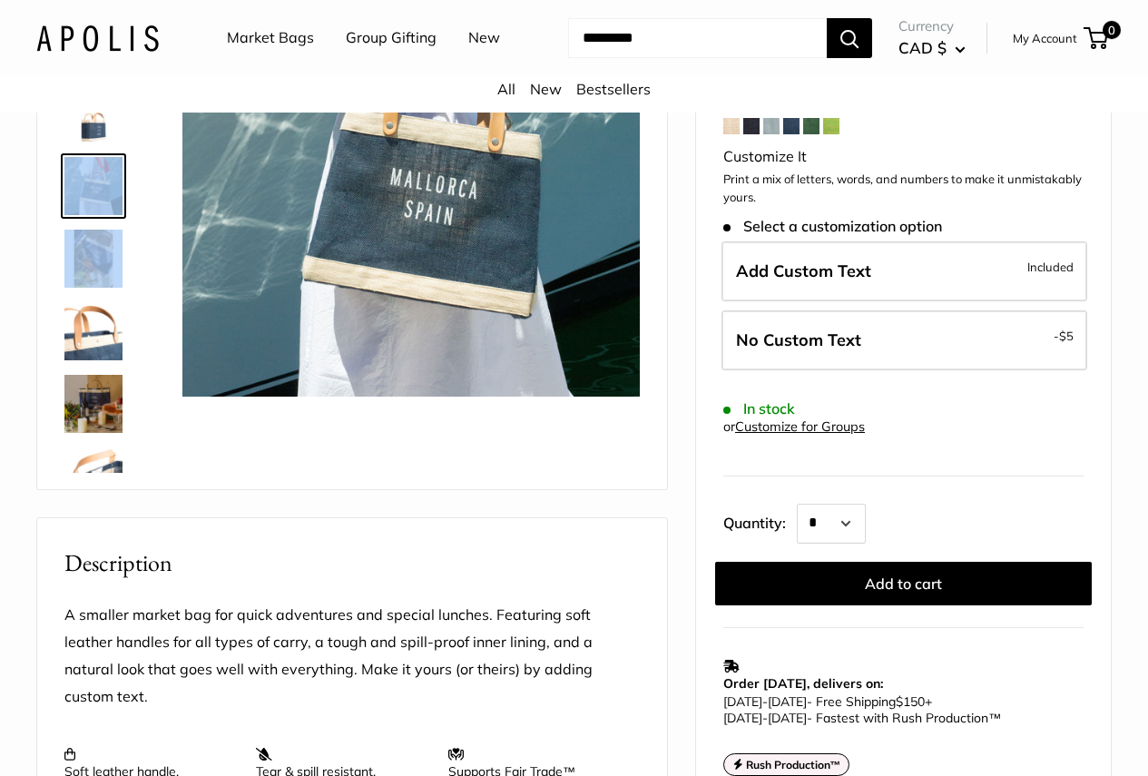
click at [106, 408] on img at bounding box center [93, 404] width 58 height 58
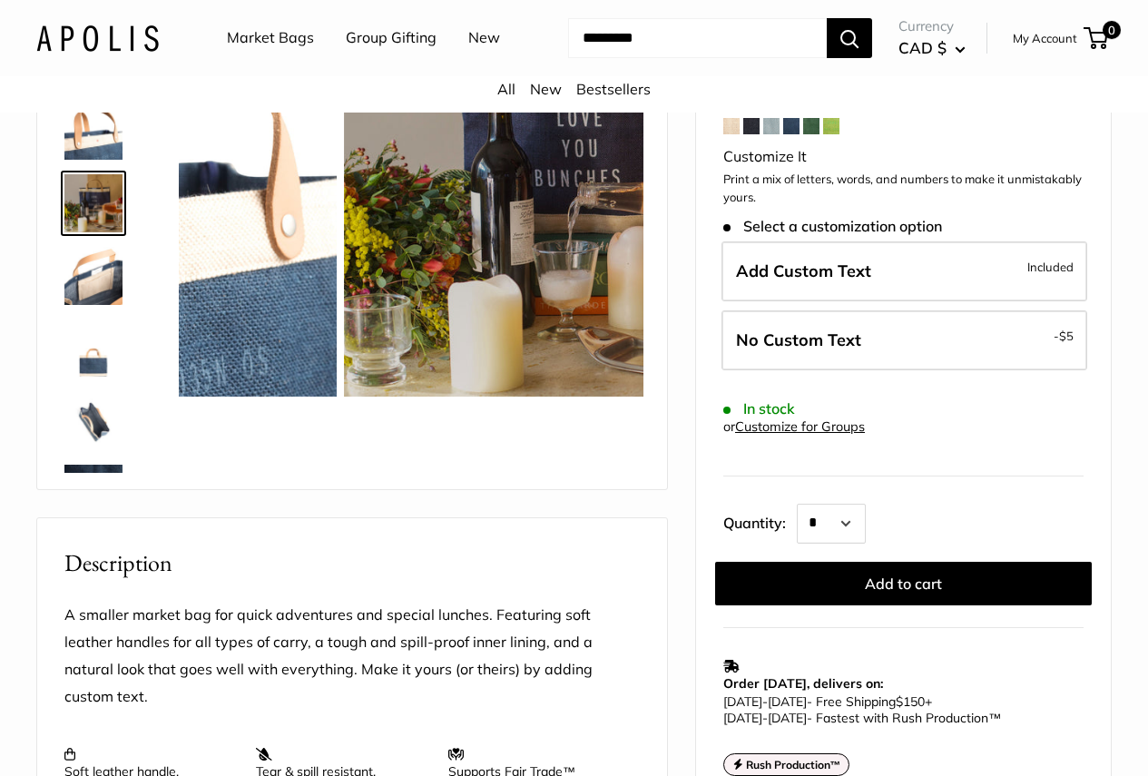
scroll to position [201, 0]
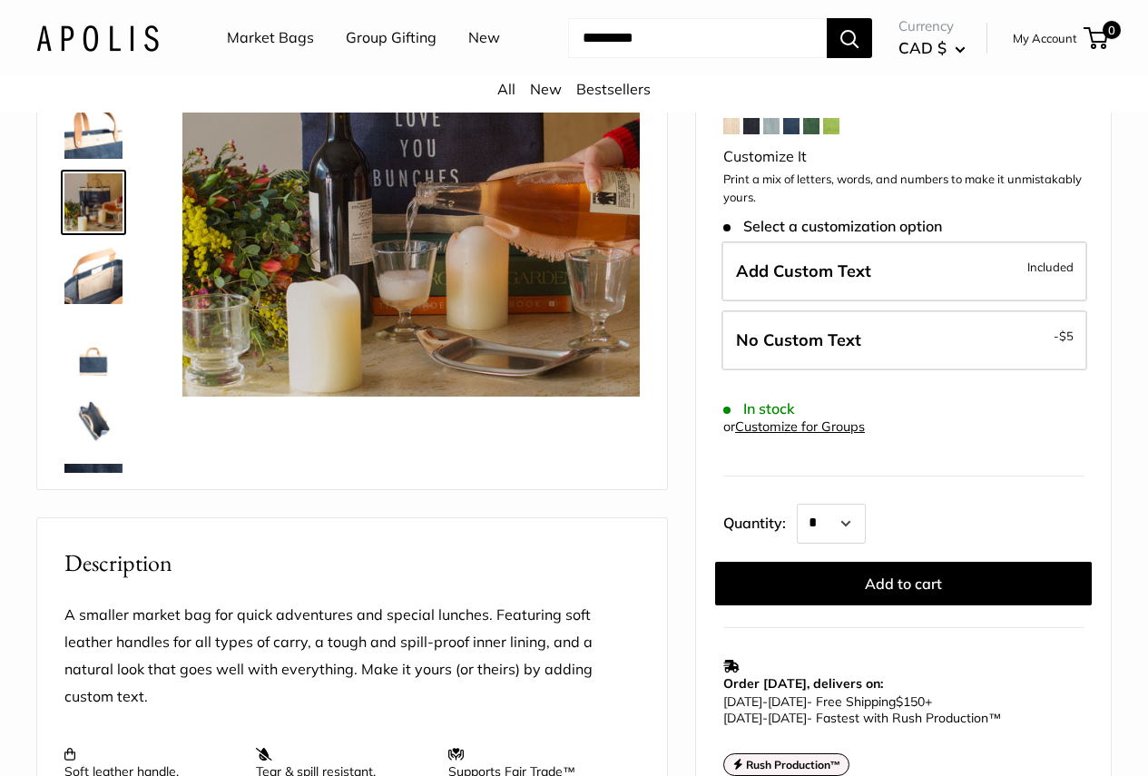
click at [86, 275] on img at bounding box center [93, 275] width 58 height 58
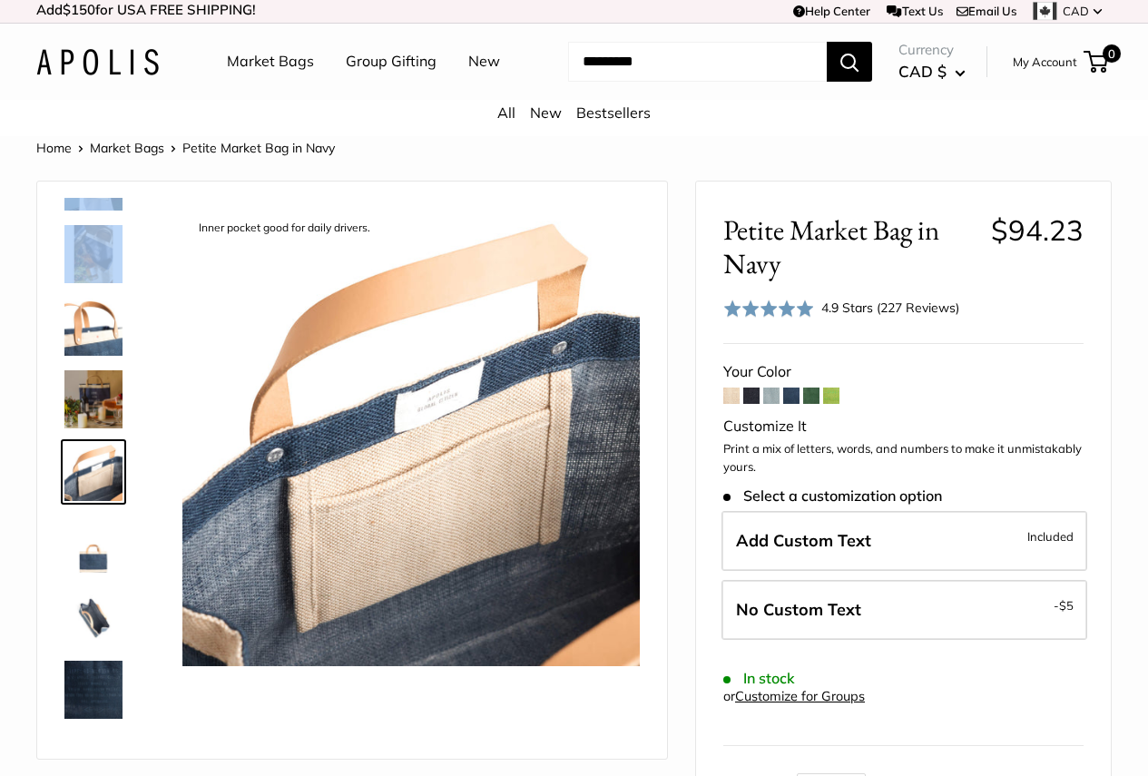
scroll to position [0, 0]
